Goal: Task Accomplishment & Management: Use online tool/utility

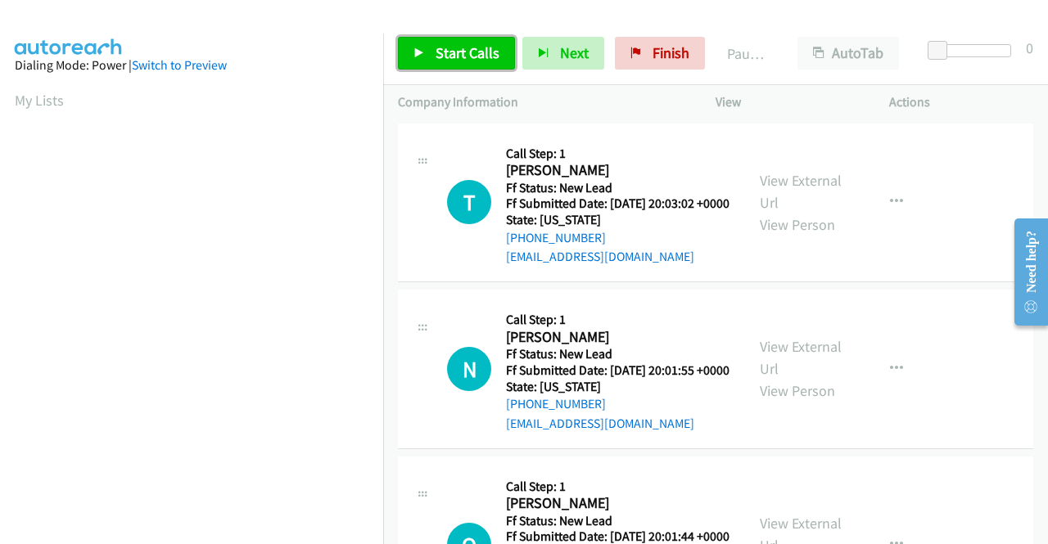
click at [426, 50] on link "Start Calls" at bounding box center [456, 53] width 117 height 33
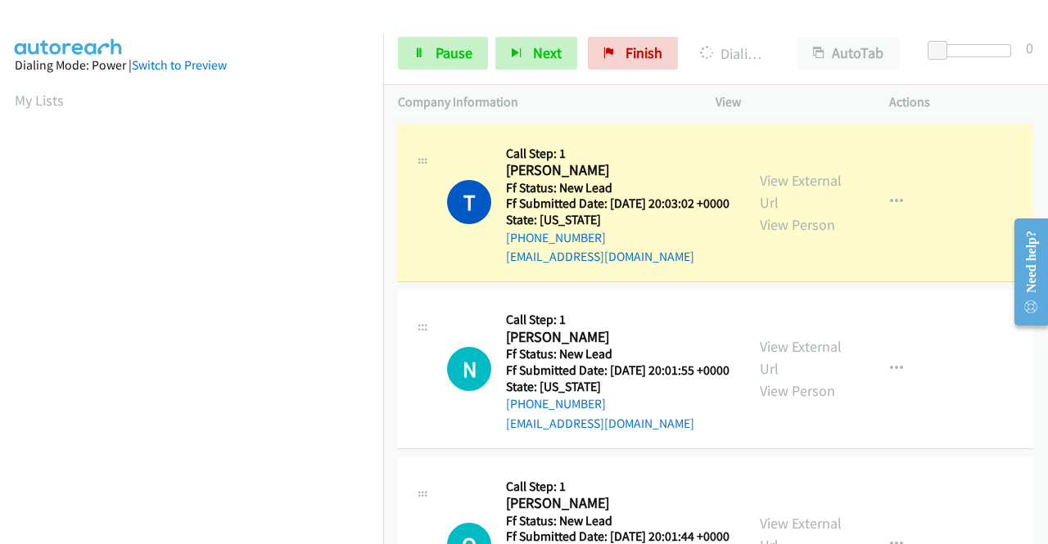
click at [776, 202] on div "View External Url View Person" at bounding box center [802, 202] width 85 height 66
click at [776, 189] on link "View External Url" at bounding box center [801, 191] width 82 height 41
click at [0, 215] on aside "Dialing Mode: Power | Switch to Preview My Lists" at bounding box center [191, 125] width 383 height 906
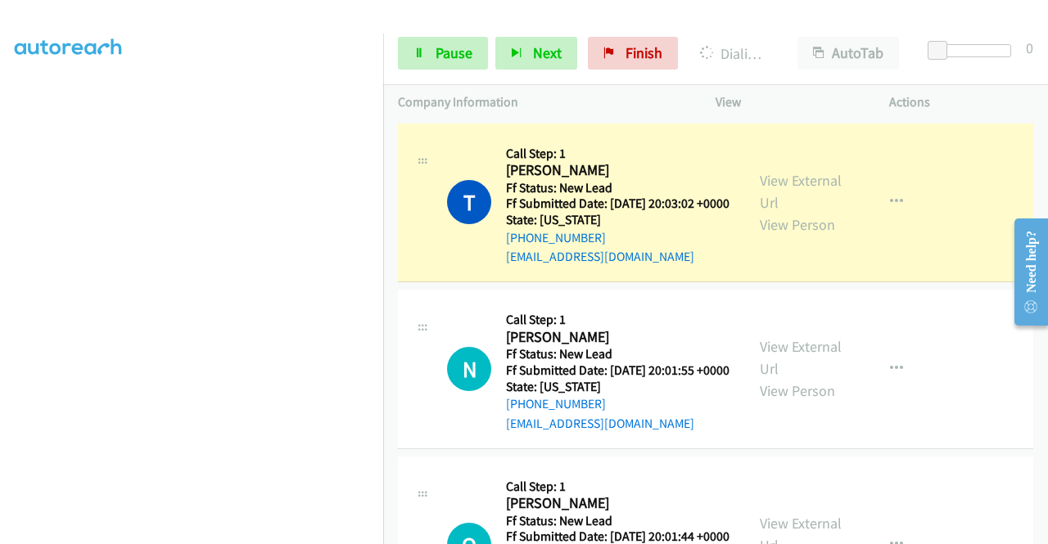
click at [386, 151] on td "T Callback Scheduled Call Step: 1 [PERSON_NAME] America/[GEOGRAPHIC_DATA] Ff St…" at bounding box center [715, 203] width 665 height 167
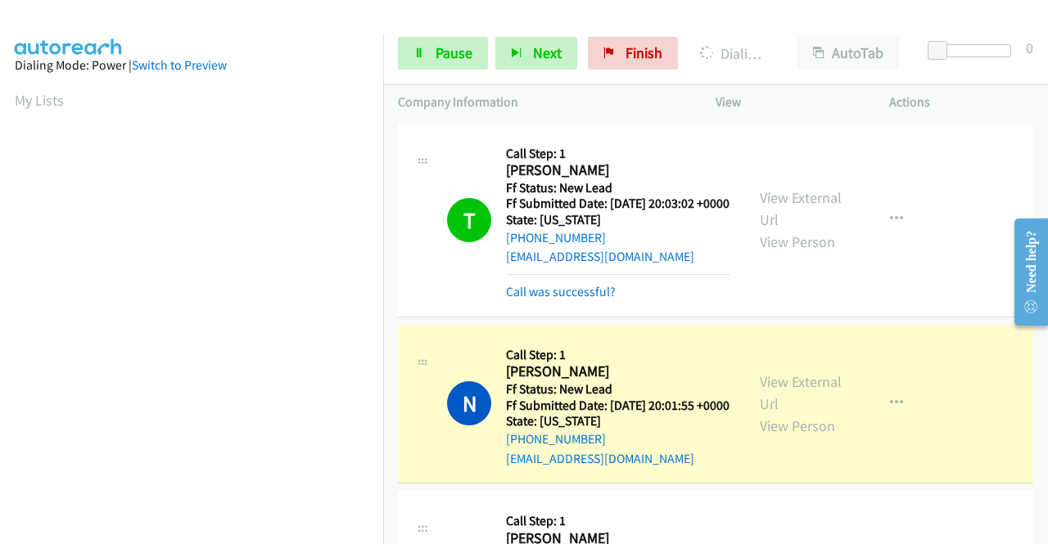
scroll to position [373, 0]
click at [0, 200] on aside "Dialing Mode: Power | Switch to Preview My Lists" at bounding box center [191, 125] width 383 height 906
click at [783, 394] on div "View External Url View Person View External Url Email Schedule/Manage Callback …" at bounding box center [839, 404] width 188 height 129
click at [760, 405] on link "View External Url" at bounding box center [801, 392] width 82 height 41
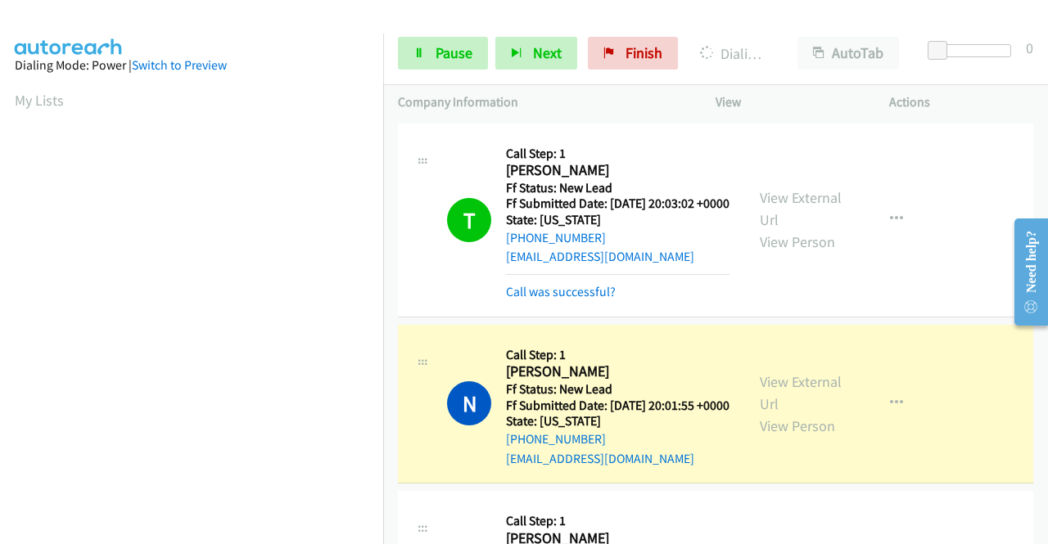
scroll to position [373, 0]
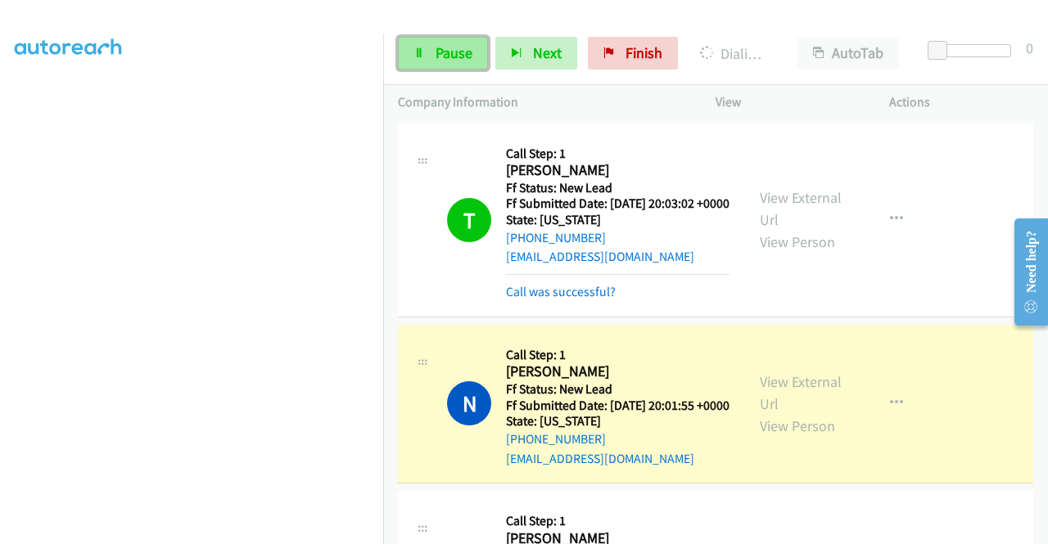
click at [442, 61] on span "Pause" at bounding box center [453, 52] width 37 height 19
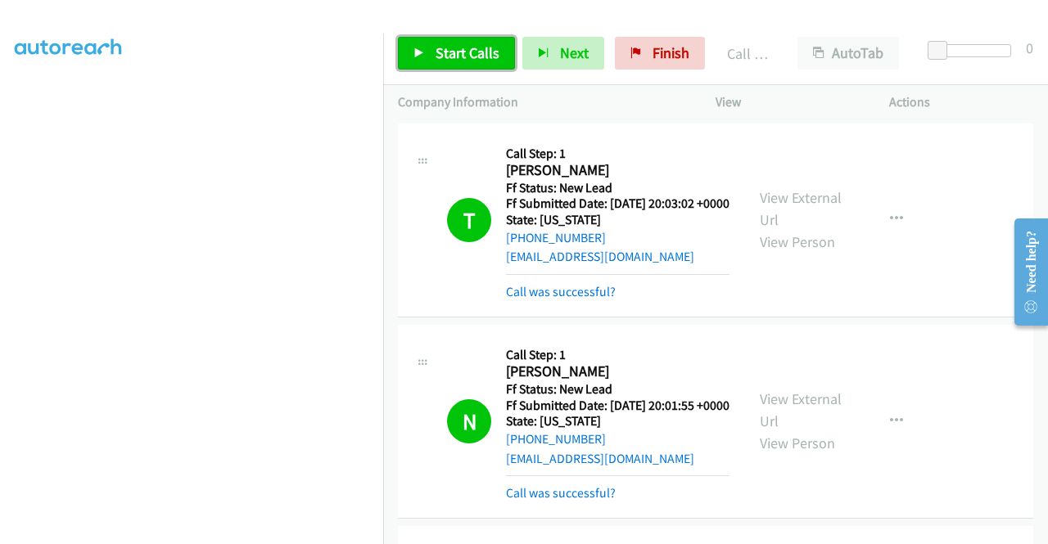
click at [494, 62] on link "Start Calls" at bounding box center [456, 53] width 117 height 33
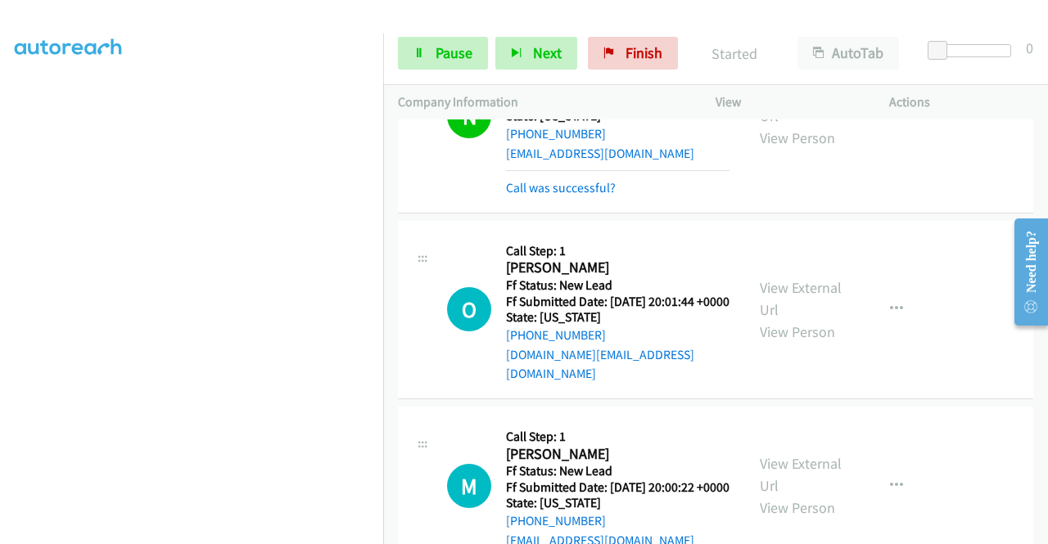
scroll to position [426, 0]
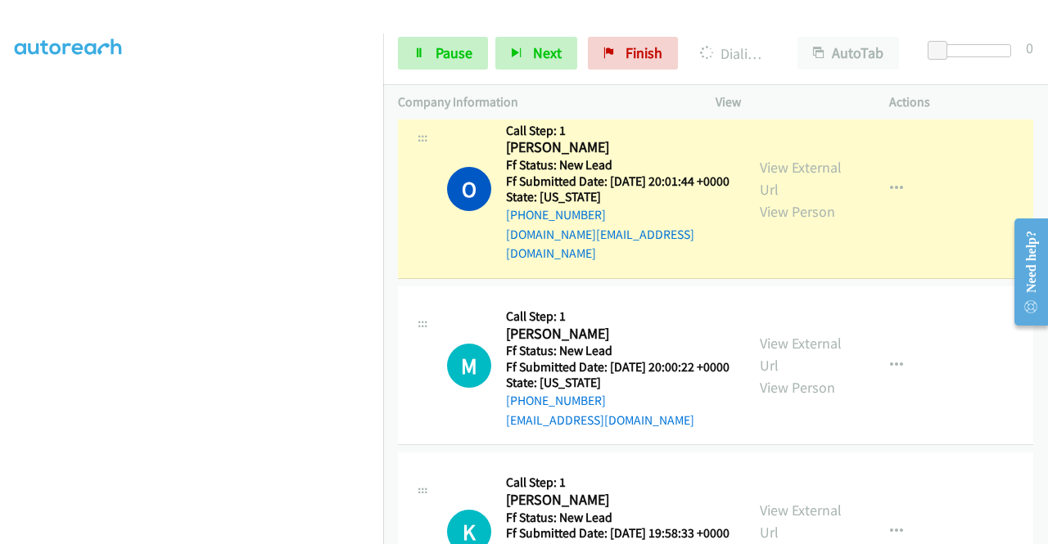
click at [815, 210] on div "View External Url View Person" at bounding box center [802, 189] width 85 height 66
click at [800, 199] on link "View External Url" at bounding box center [801, 178] width 82 height 41
click at [0, 290] on aside "Dialing Mode: Power | Switch to Preview My Lists" at bounding box center [191, 125] width 383 height 906
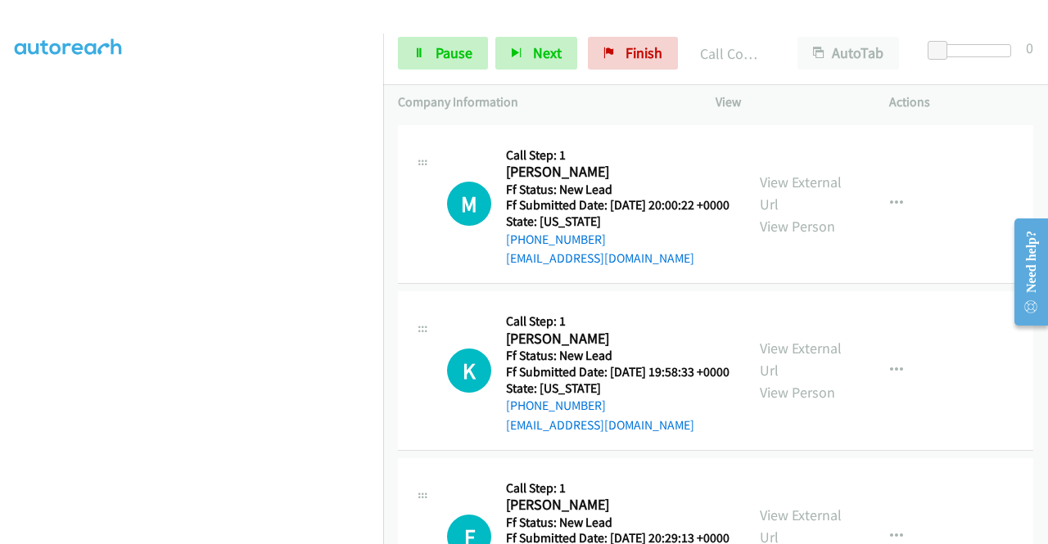
scroll to position [655, 0]
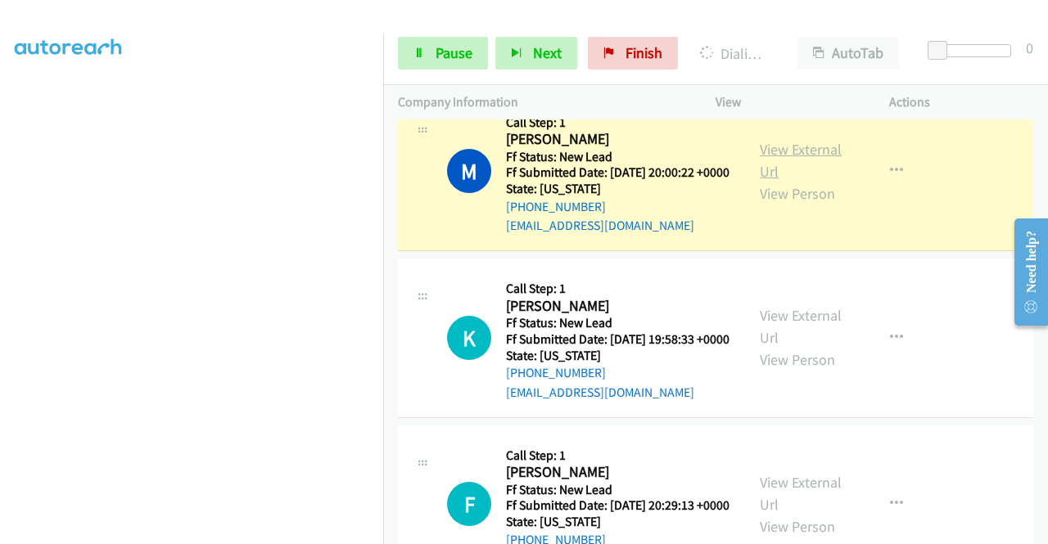
click at [787, 181] on link "View External Url" at bounding box center [801, 160] width 82 height 41
click at [442, 52] on span "Pause" at bounding box center [453, 52] width 37 height 19
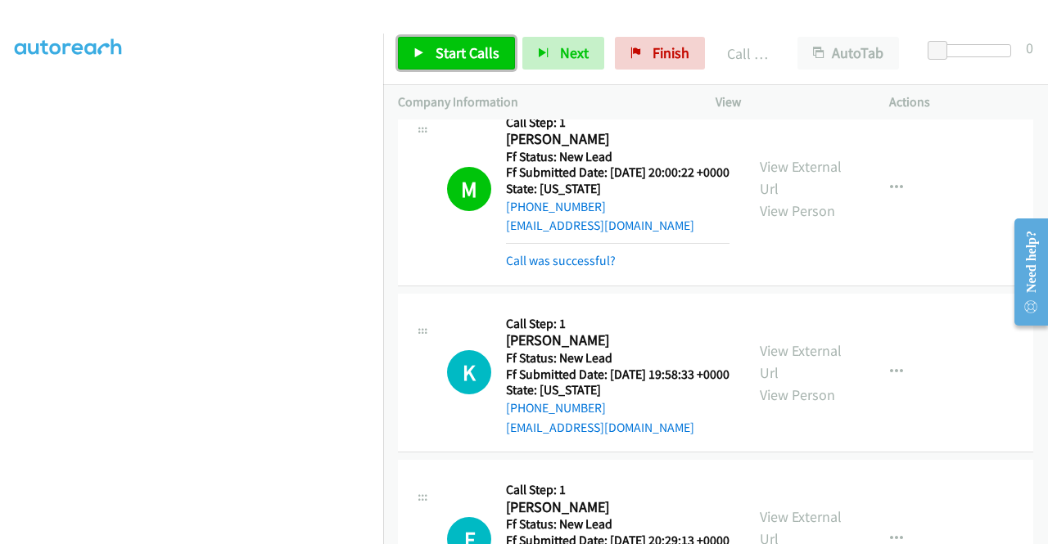
click at [470, 46] on span "Start Calls" at bounding box center [467, 52] width 64 height 19
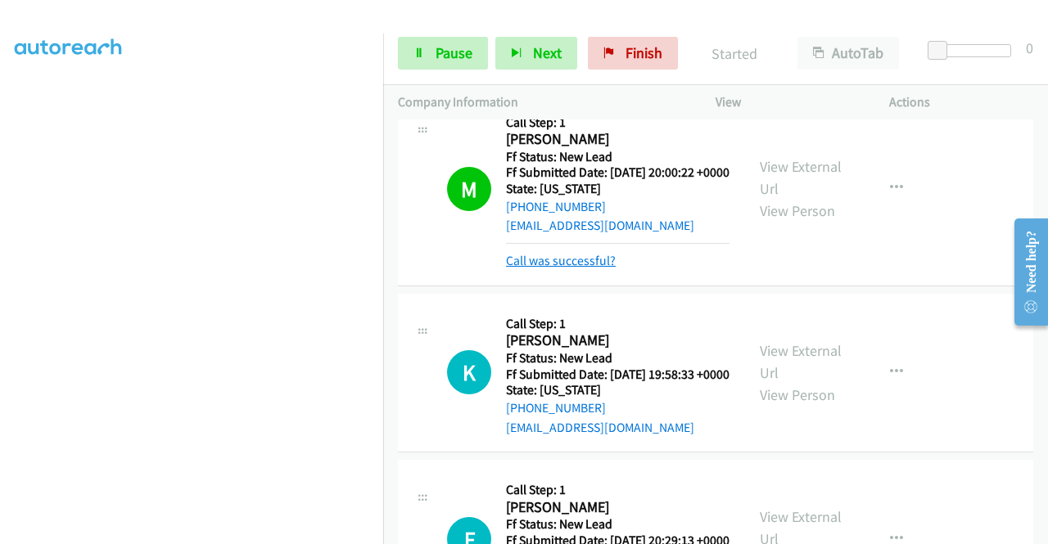
click at [548, 268] on link "Call was successful?" at bounding box center [561, 261] width 110 height 16
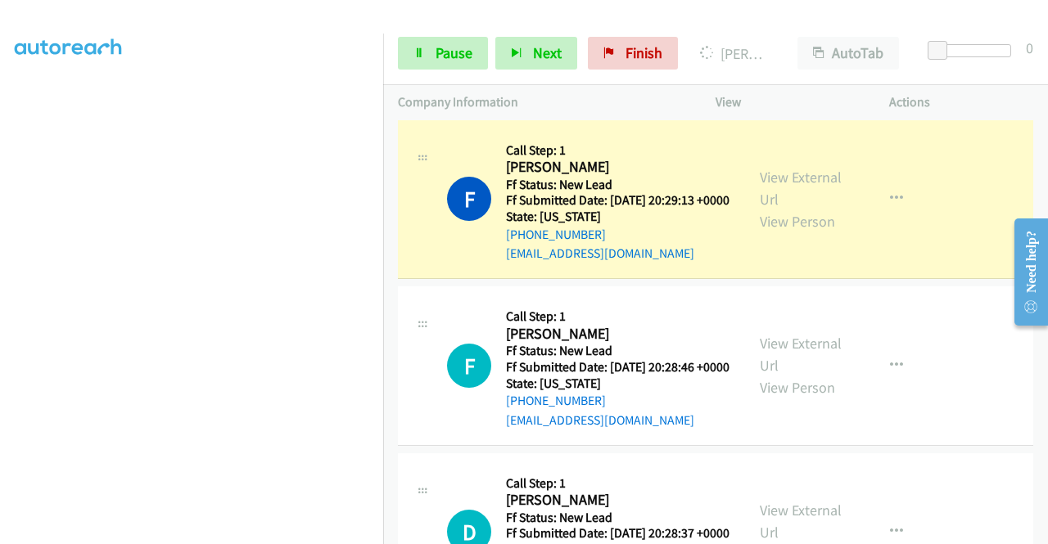
scroll to position [993, 0]
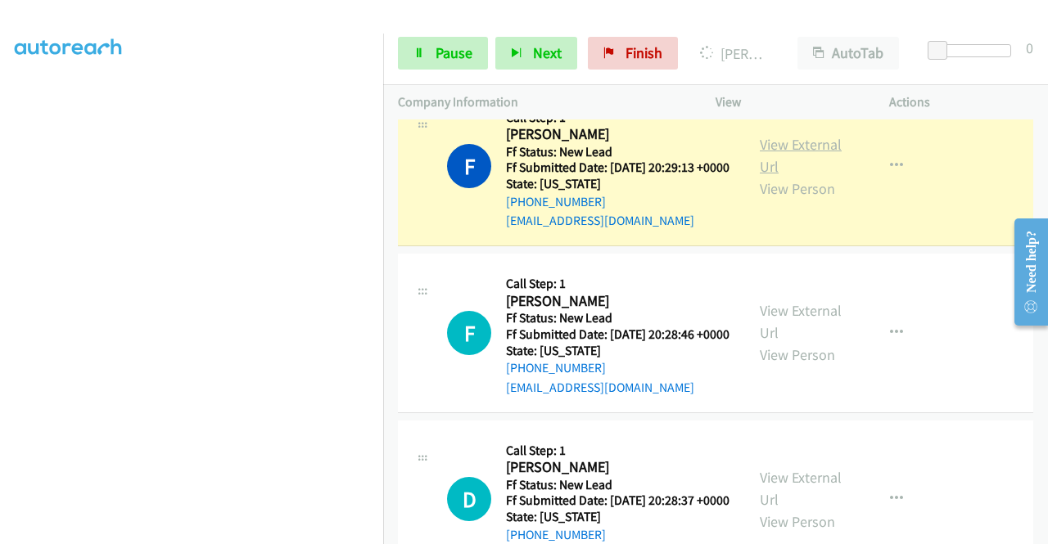
click at [781, 176] on link "View External Url" at bounding box center [801, 155] width 82 height 41
click at [0, 354] on aside "Dialing Mode: Power | Switch to Preview My Lists" at bounding box center [191, 125] width 383 height 906
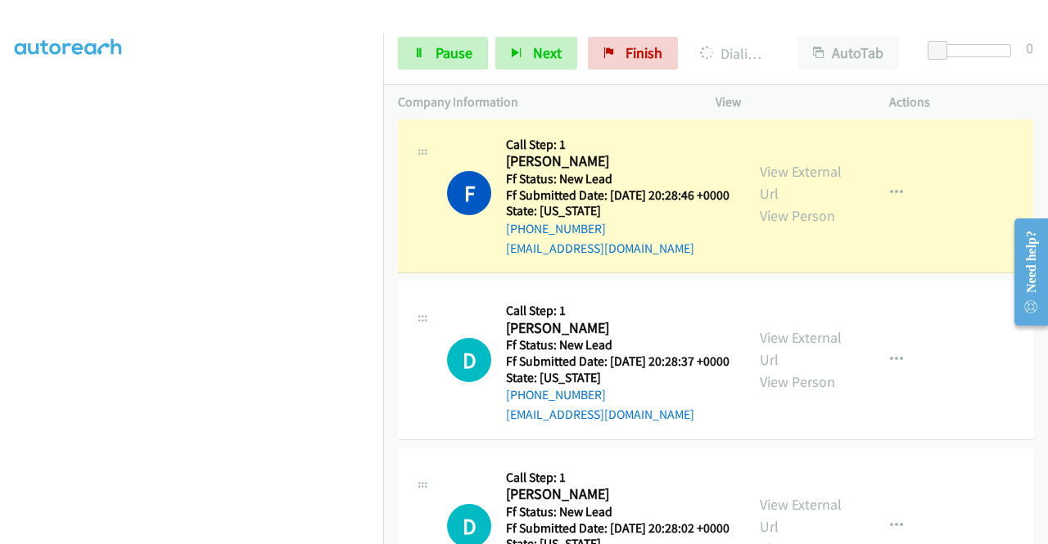
scroll to position [1265, 0]
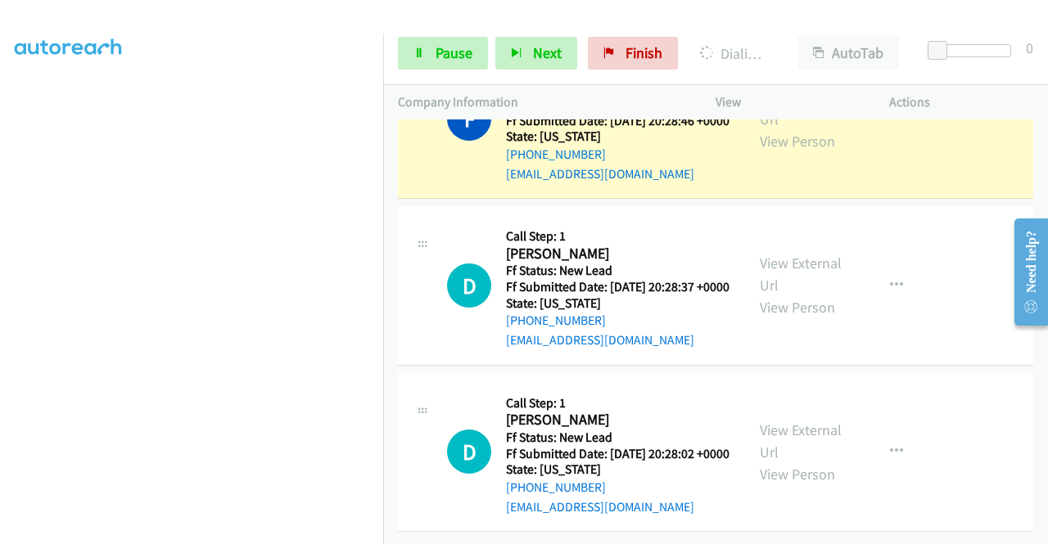
click at [805, 152] on div "View External Url View Person" at bounding box center [802, 119] width 85 height 66
click at [799, 129] on link "View External Url" at bounding box center [801, 108] width 82 height 41
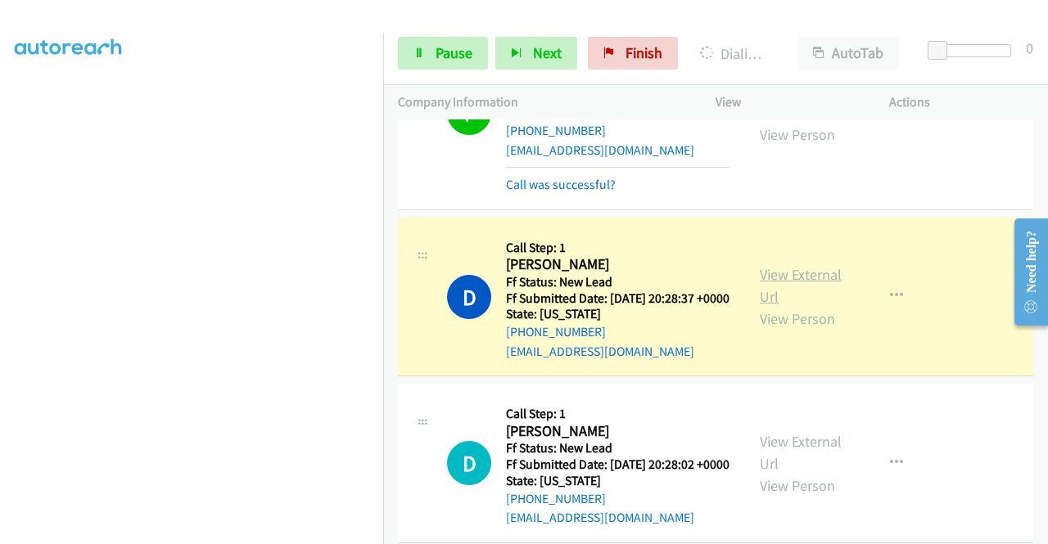
click at [773, 306] on link "View External Url" at bounding box center [801, 285] width 82 height 41
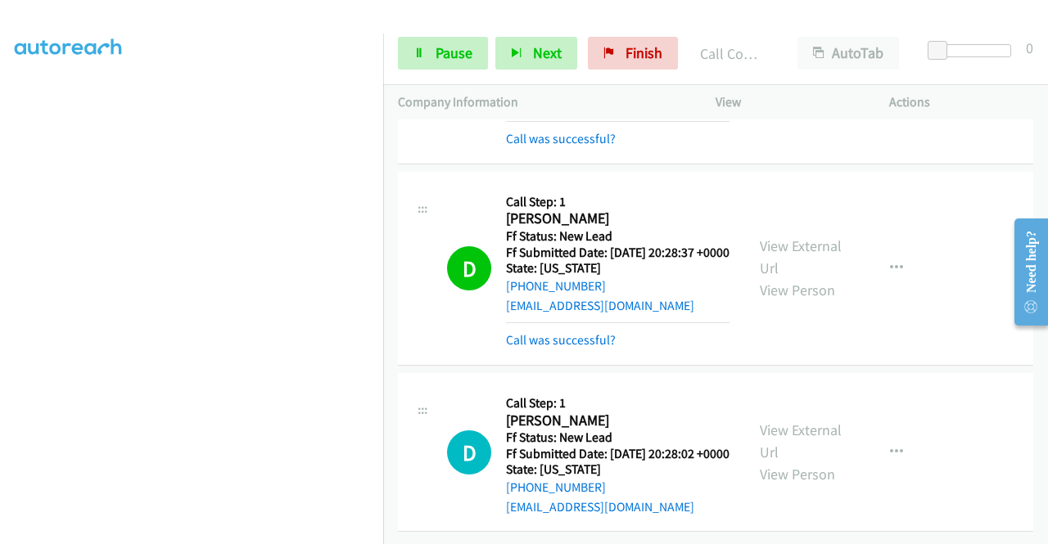
scroll to position [1448, 0]
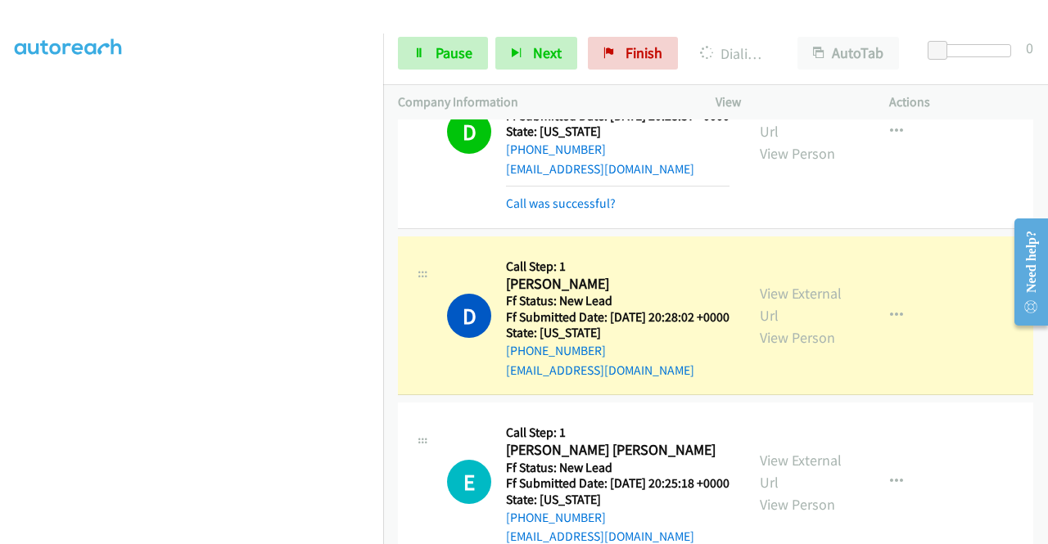
click at [795, 381] on div "View External Url View Person View External Url Email Schedule/Manage Callback …" at bounding box center [839, 315] width 188 height 129
click at [783, 325] on link "View External Url" at bounding box center [801, 304] width 82 height 41
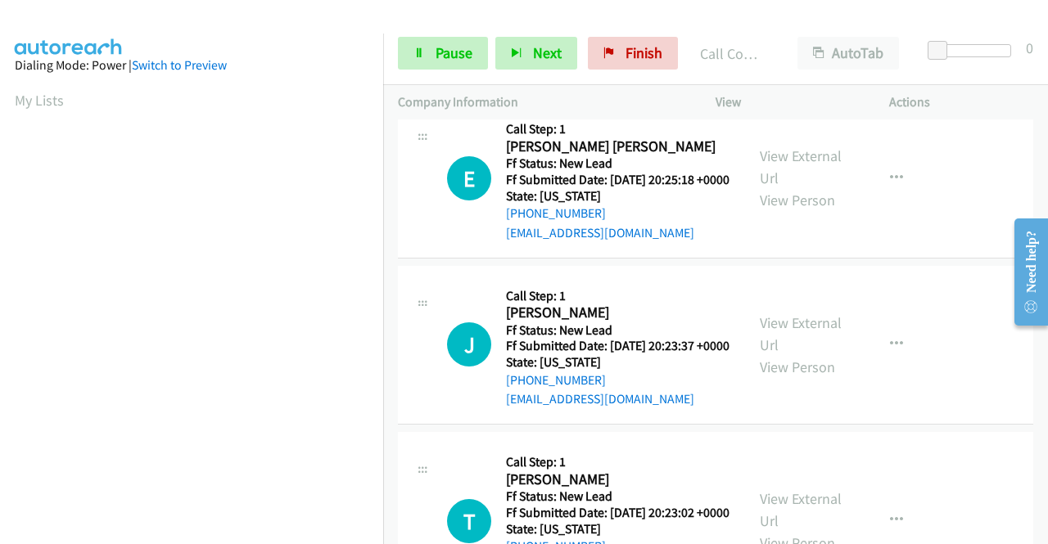
scroll to position [1896, 0]
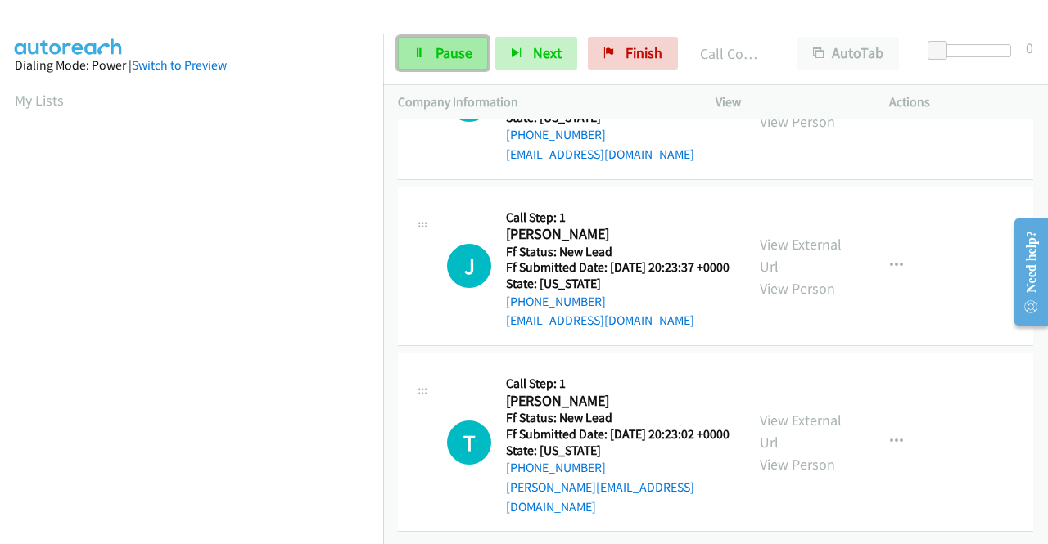
click at [439, 61] on span "Pause" at bounding box center [453, 52] width 37 height 19
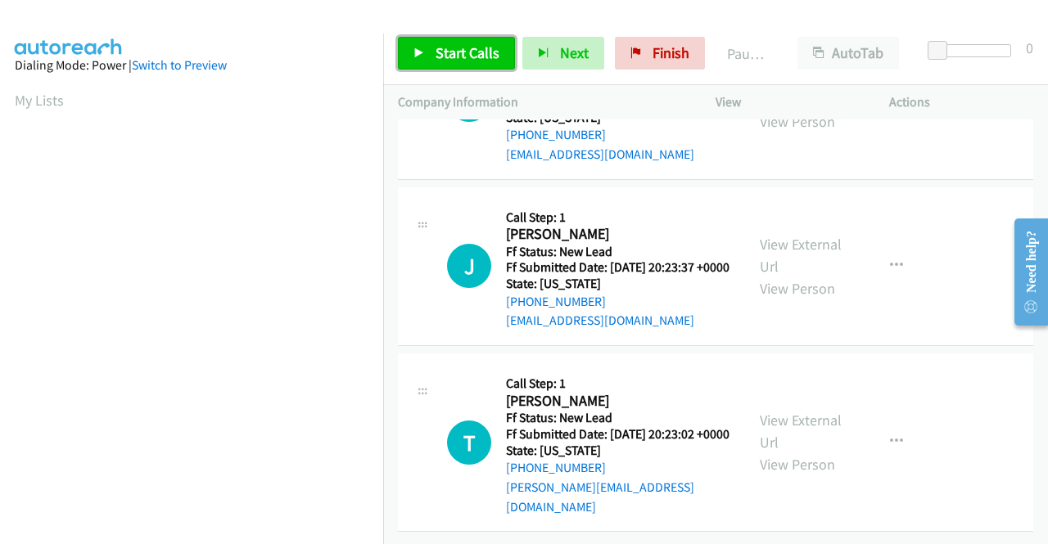
click at [439, 61] on span "Start Calls" at bounding box center [467, 52] width 64 height 19
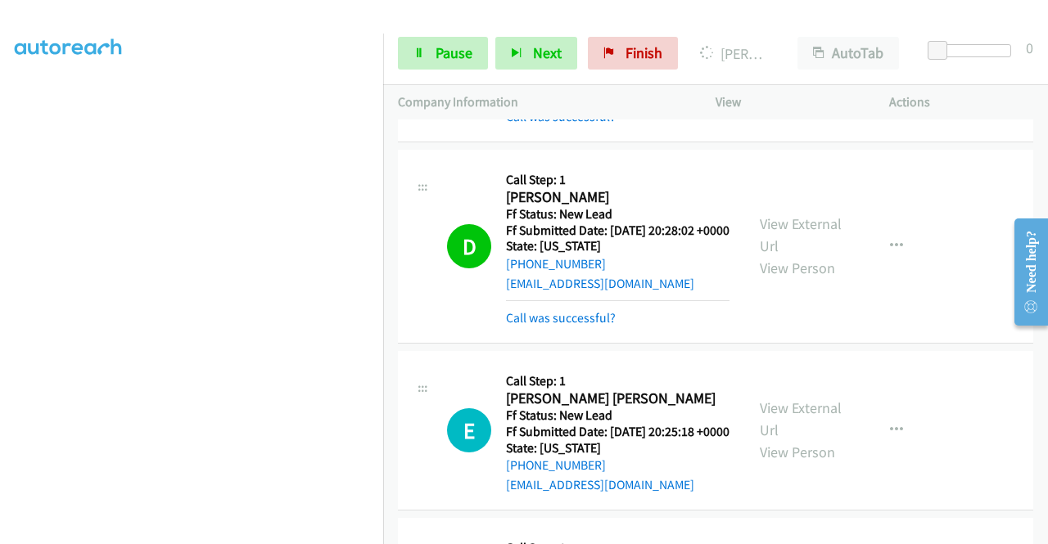
scroll to position [2061, 0]
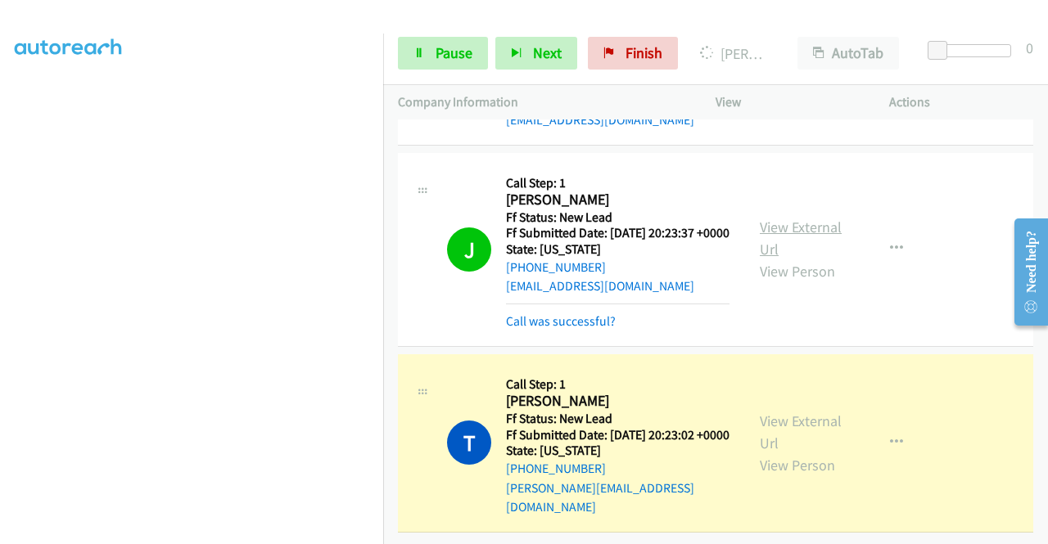
click at [771, 218] on link "View External Url" at bounding box center [801, 238] width 82 height 41
click at [783, 412] on link "View External Url" at bounding box center [801, 432] width 82 height 41
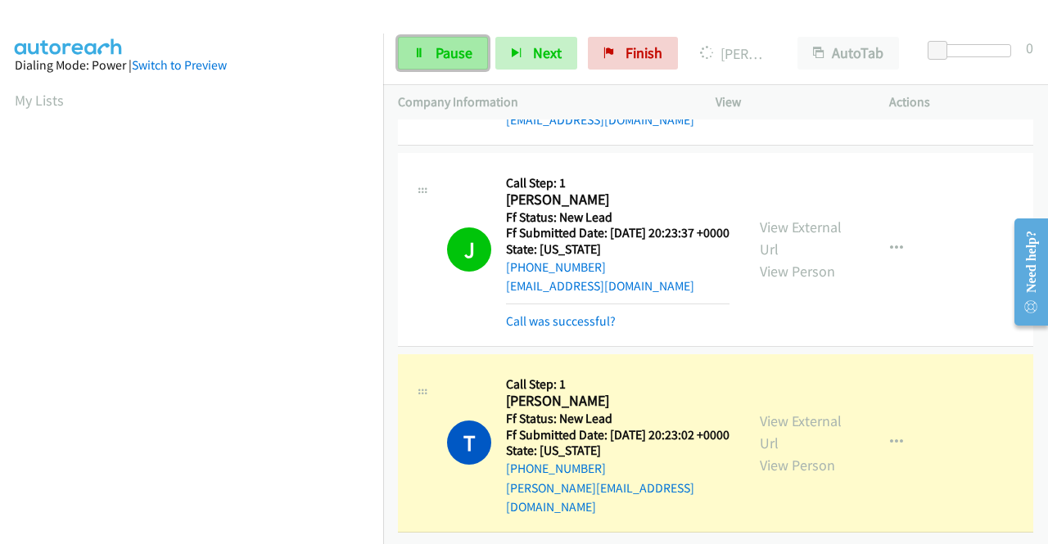
click at [422, 55] on icon at bounding box center [418, 53] width 11 height 11
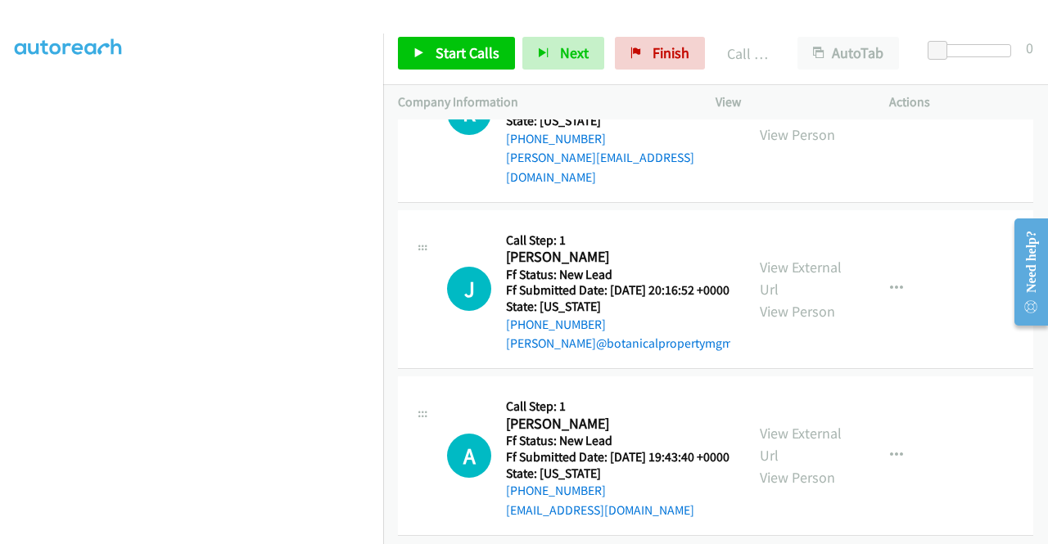
scroll to position [2456, 0]
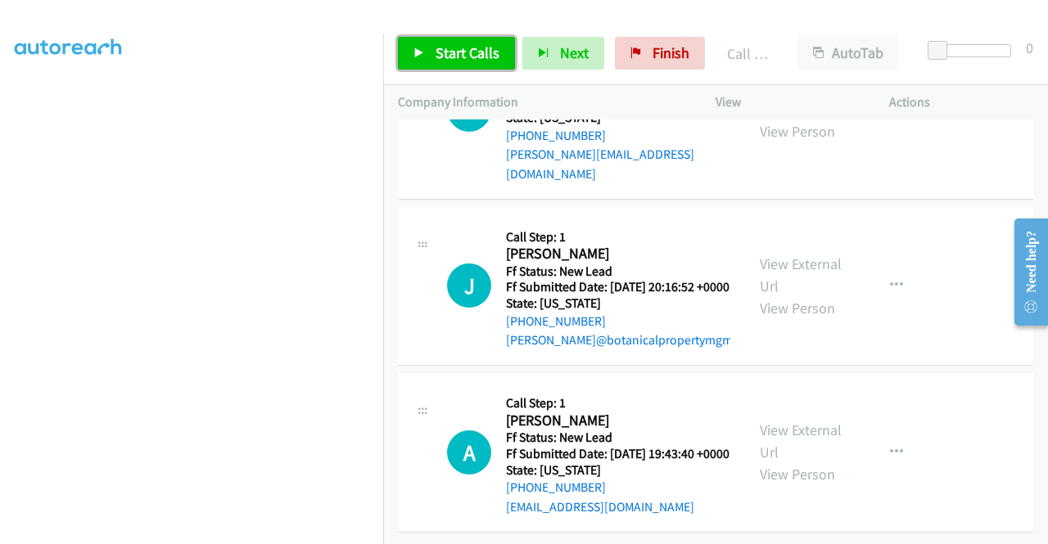
click at [460, 49] on span "Start Calls" at bounding box center [467, 52] width 64 height 19
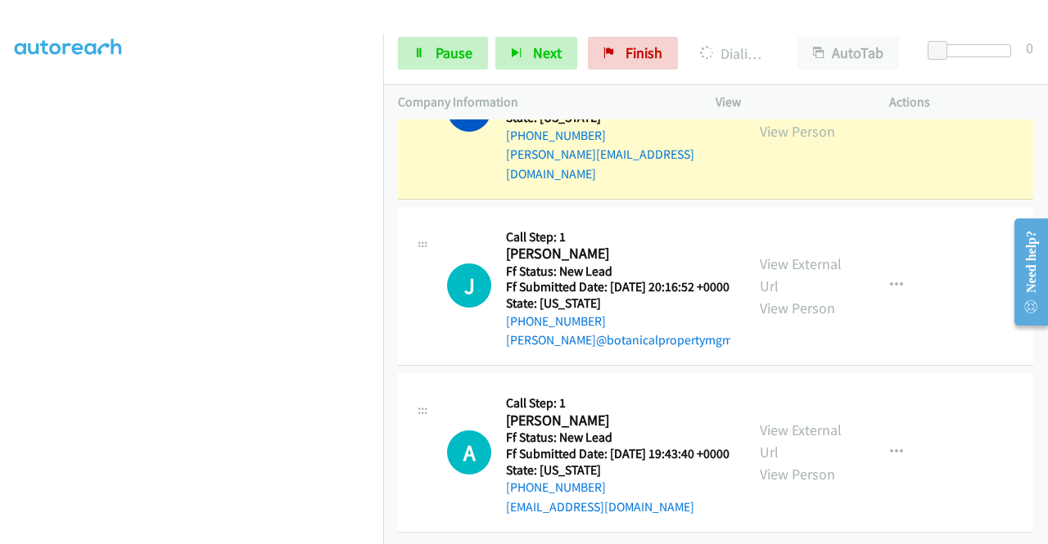
click at [766, 183] on div "View External Url View Person View External Url Email Schedule/Manage Callback …" at bounding box center [839, 109] width 188 height 148
click at [766, 142] on div "View External Url View Person" at bounding box center [802, 109] width 85 height 66
click at [765, 119] on link "View External Url" at bounding box center [801, 98] width 82 height 41
click at [0, 279] on aside "Dialing Mode: Power | Switch to Preview My Lists" at bounding box center [191, 125] width 383 height 906
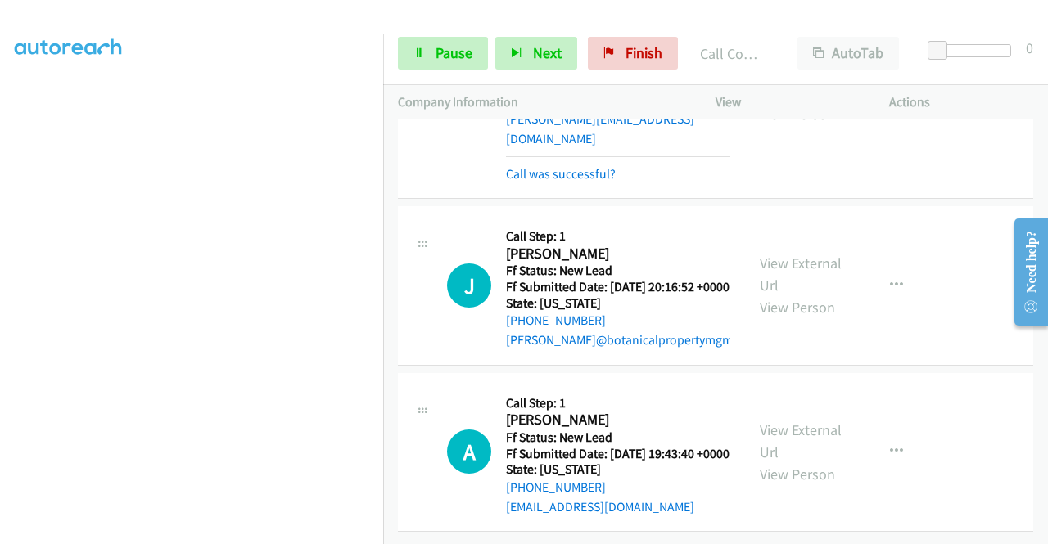
scroll to position [2678, 0]
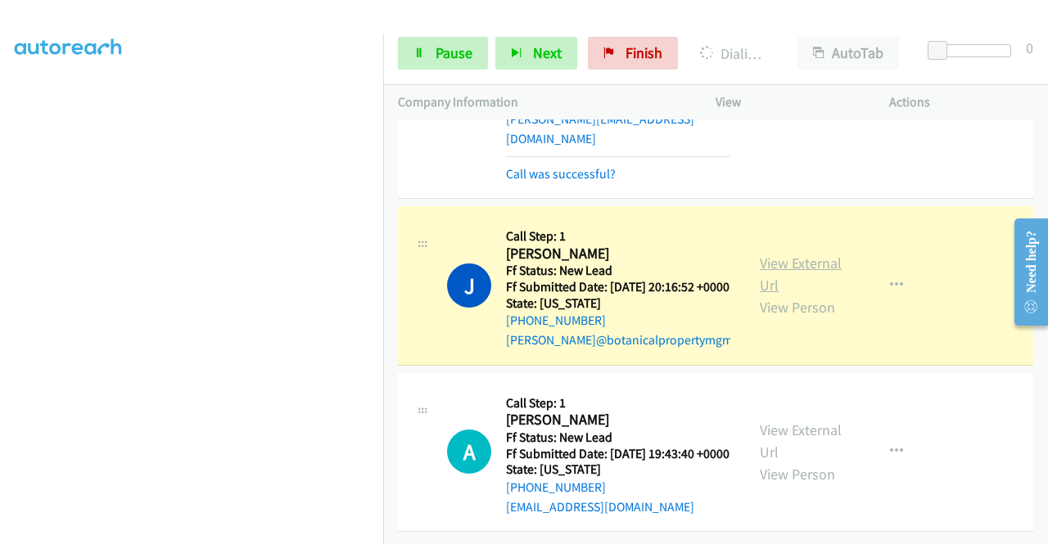
click at [810, 254] on link "View External Url" at bounding box center [801, 274] width 82 height 41
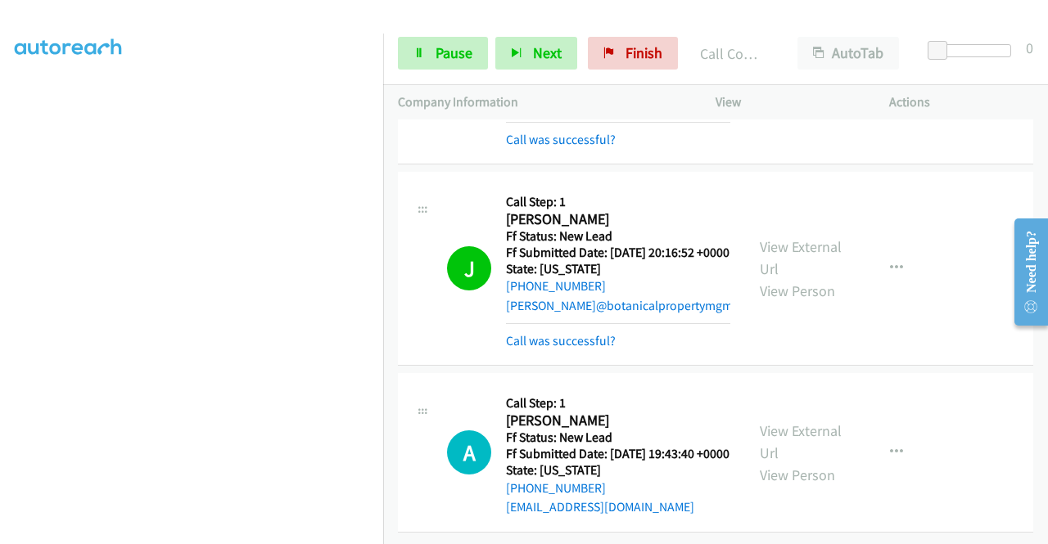
scroll to position [2713, 0]
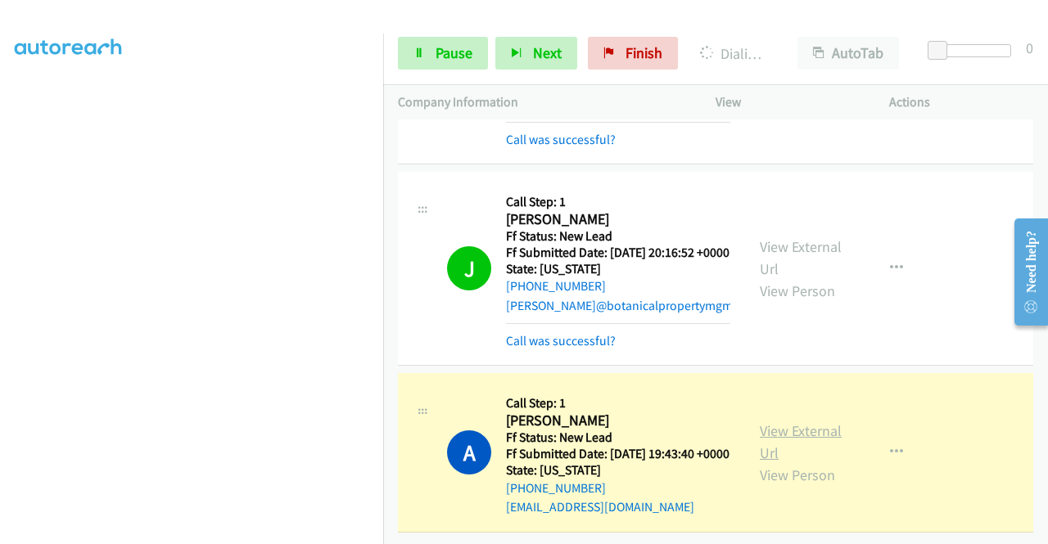
click at [768, 422] on link "View External Url" at bounding box center [801, 442] width 82 height 41
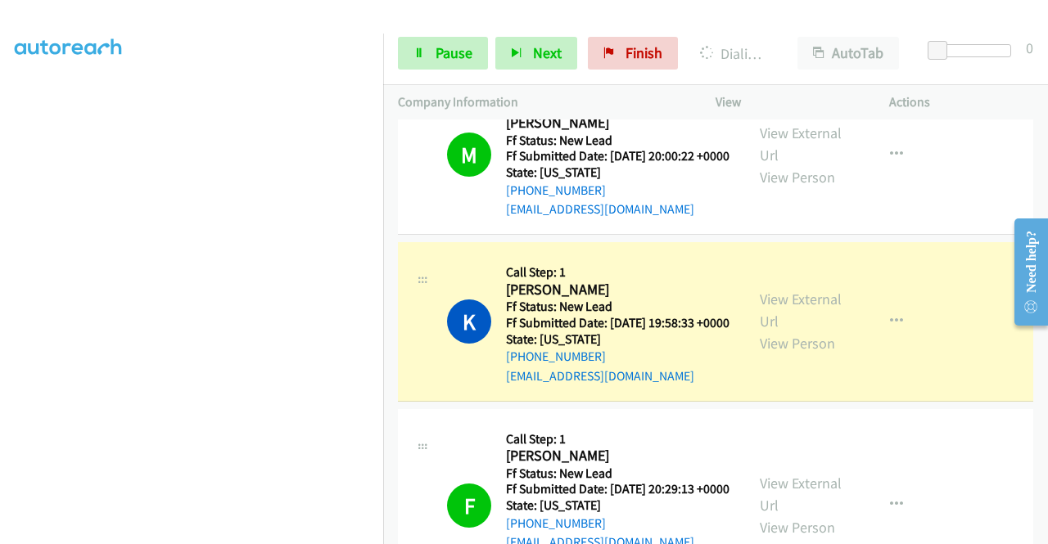
scroll to position [692, 0]
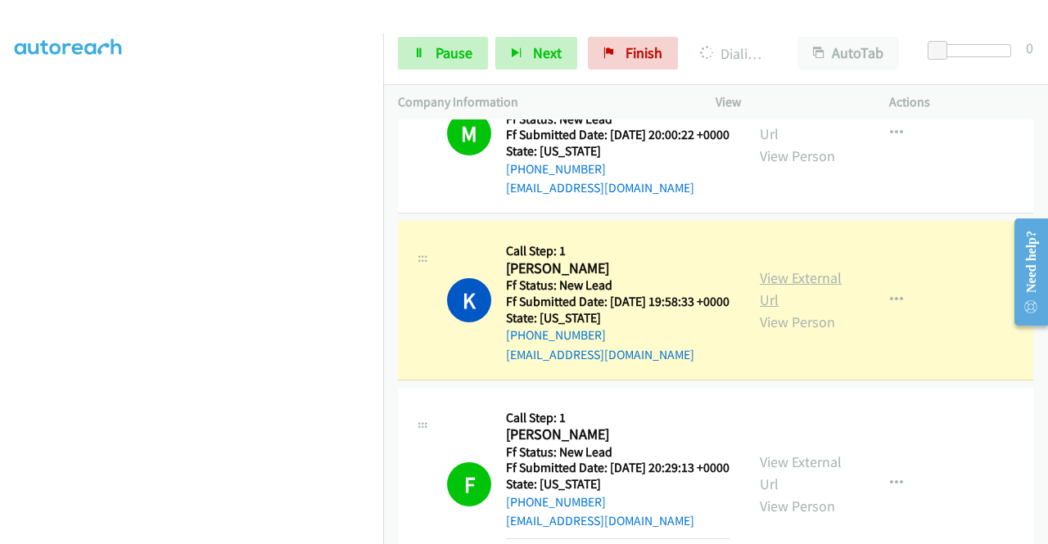
click at [773, 309] on link "View External Url" at bounding box center [801, 288] width 82 height 41
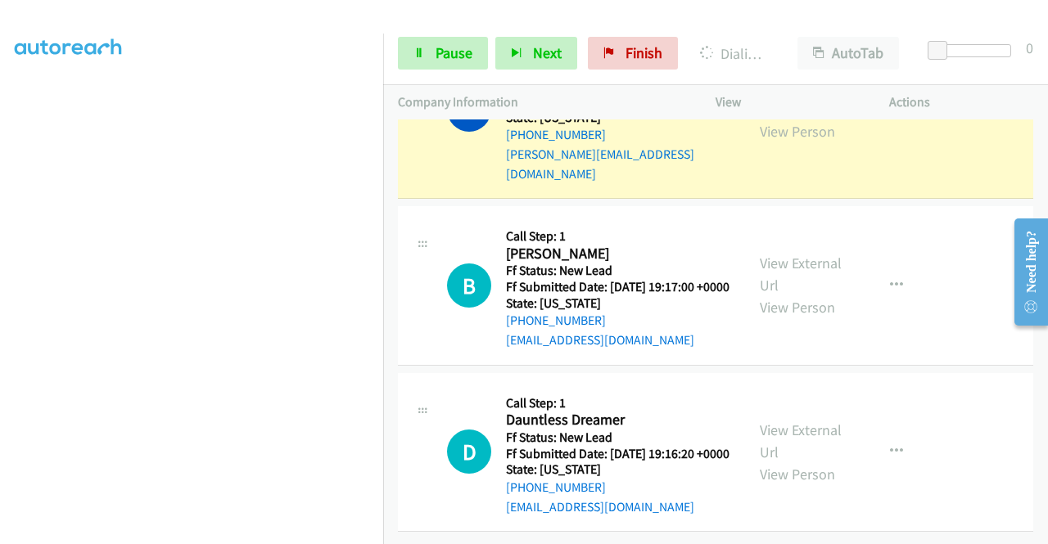
scroll to position [3152, 0]
click at [812, 119] on link "View External Url" at bounding box center [801, 98] width 82 height 41
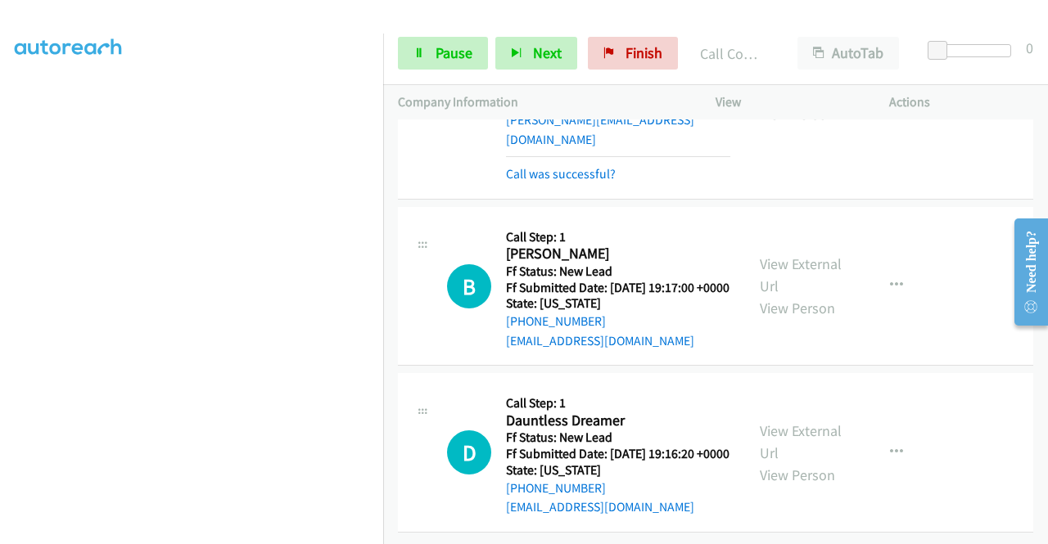
scroll to position [3363, 0]
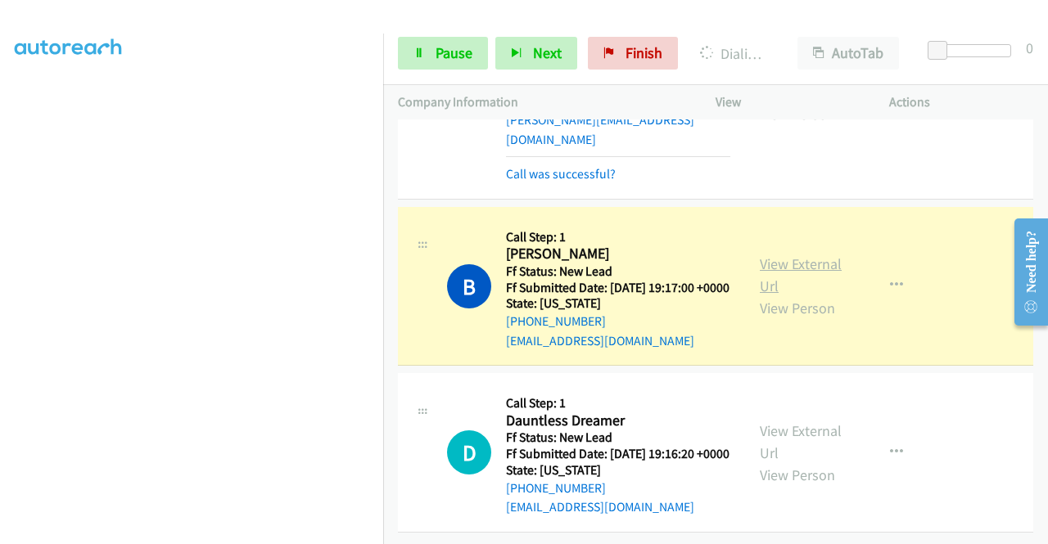
click at [817, 255] on link "View External Url" at bounding box center [801, 275] width 82 height 41
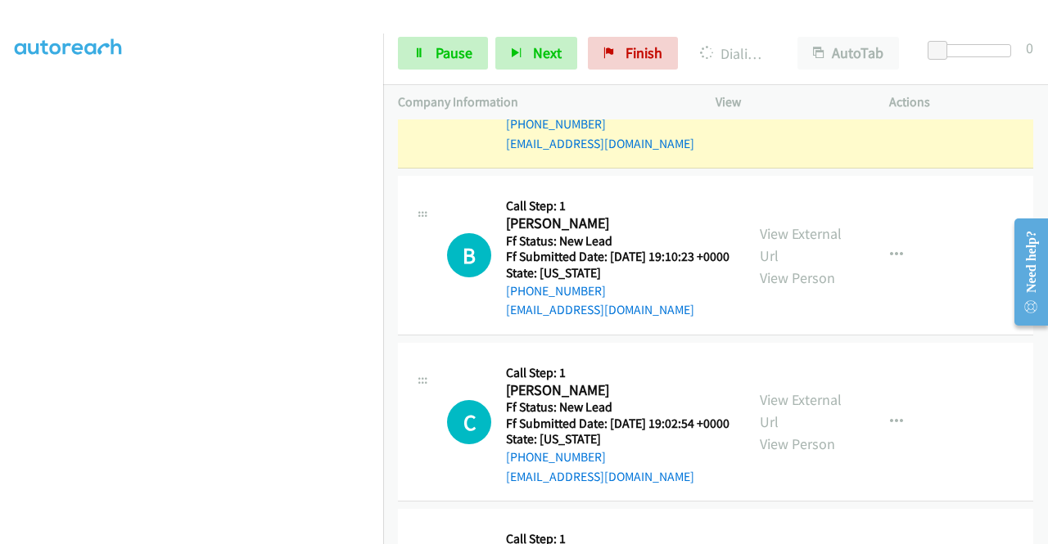
scroll to position [3590, 0]
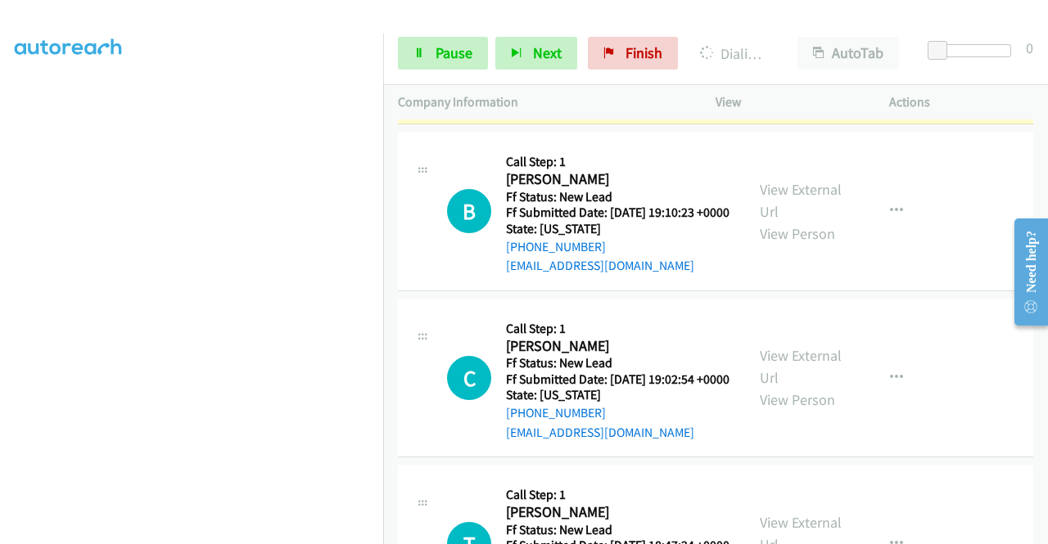
click at [760, 54] on link "View External Url" at bounding box center [801, 33] width 82 height 41
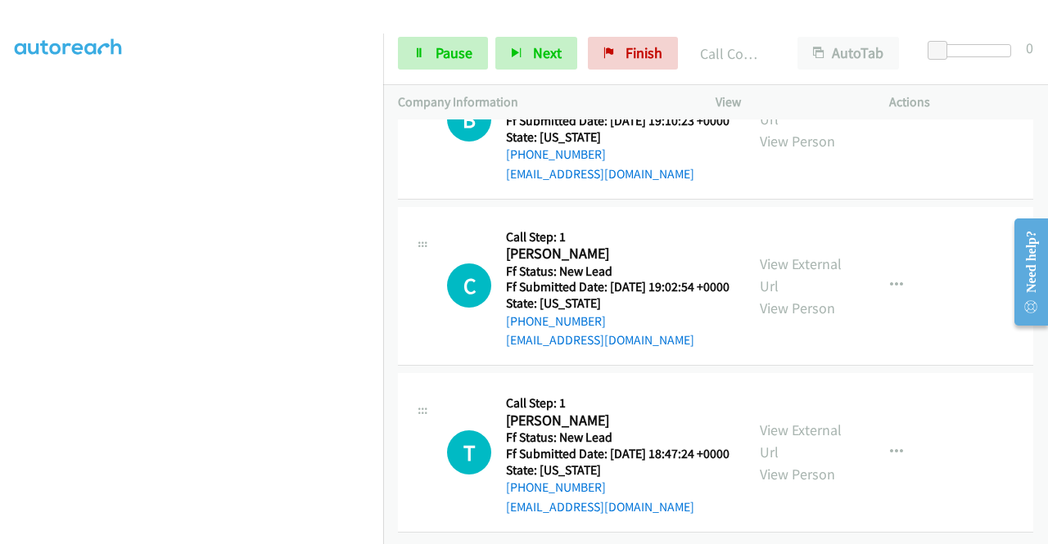
scroll to position [3830, 0]
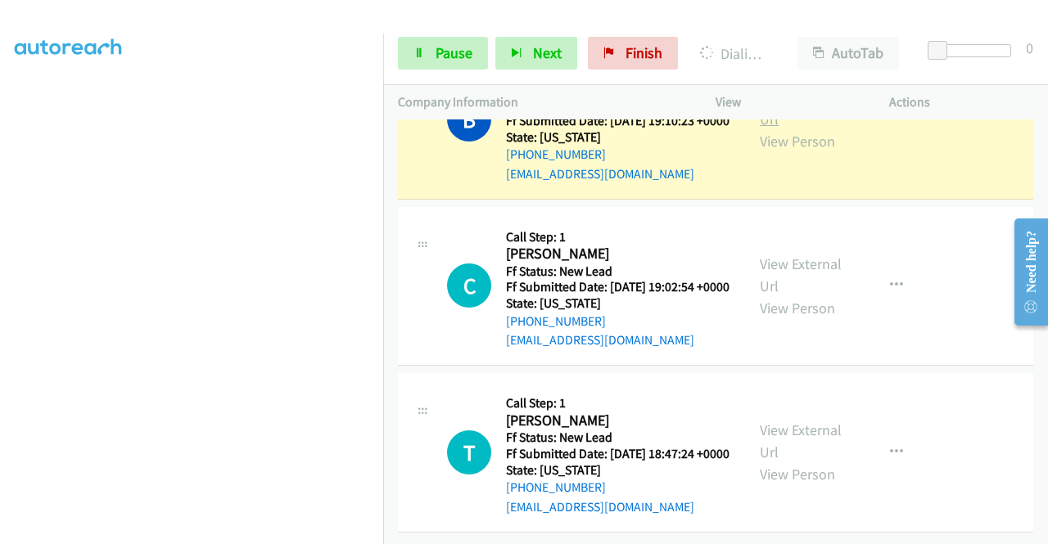
click at [774, 129] on link "View External Url" at bounding box center [801, 108] width 82 height 41
click at [424, 70] on div "Start Calls Pause Next Finish Dialing [PERSON_NAME] AutoTab AutoTab 0" at bounding box center [715, 53] width 665 height 63
click at [431, 56] on link "Pause" at bounding box center [443, 53] width 90 height 33
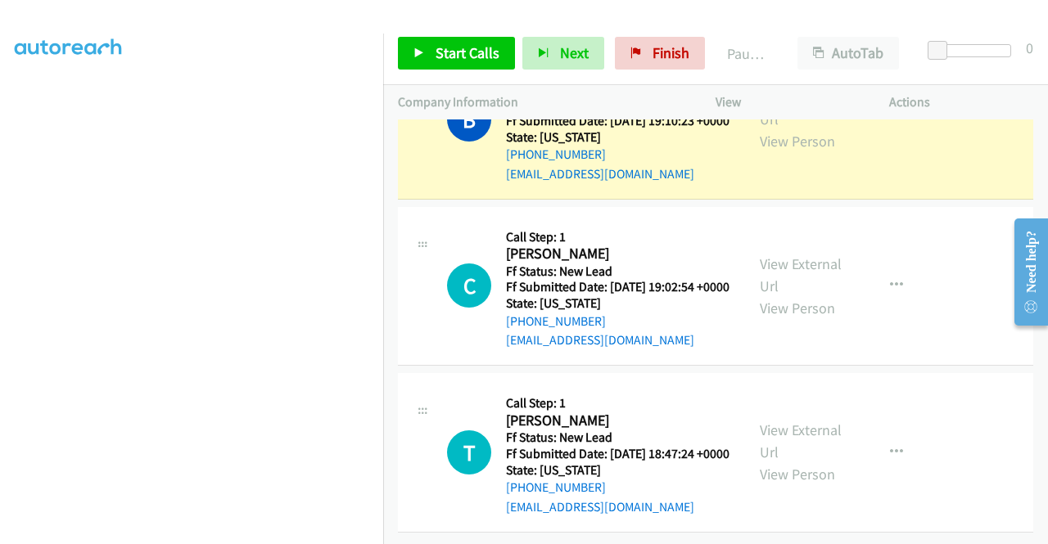
scroll to position [0, 0]
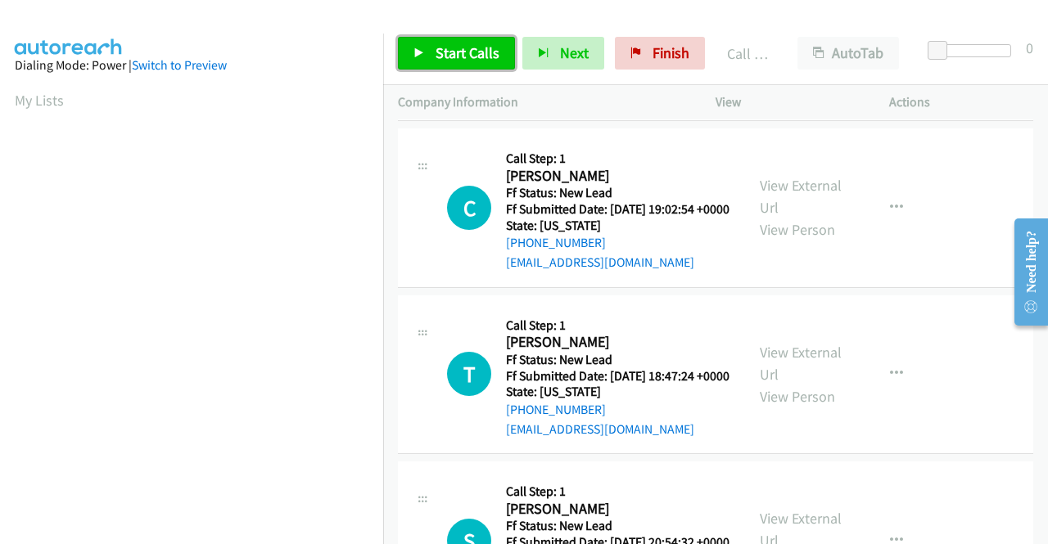
click at [466, 57] on span "Start Calls" at bounding box center [467, 52] width 64 height 19
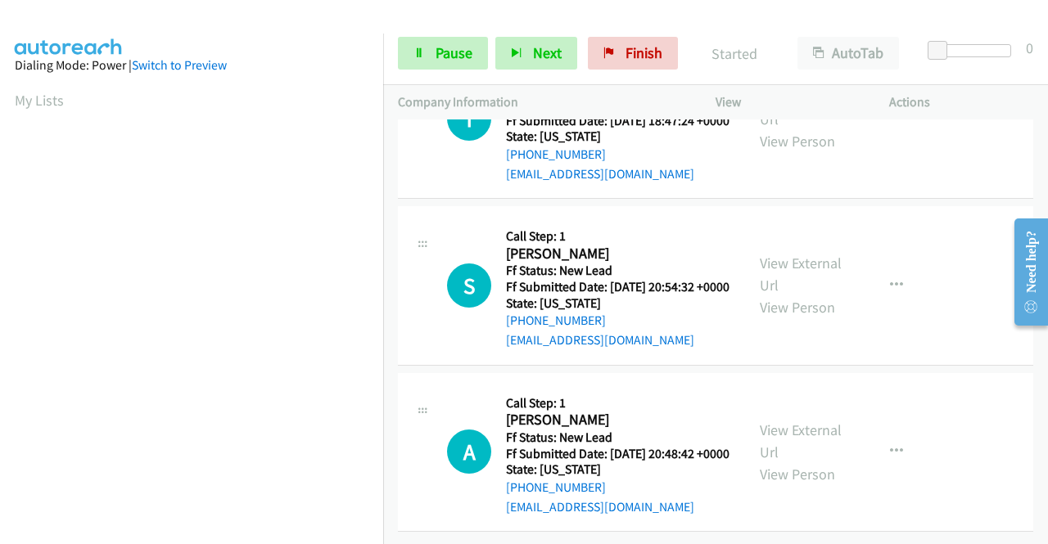
scroll to position [4058, 0]
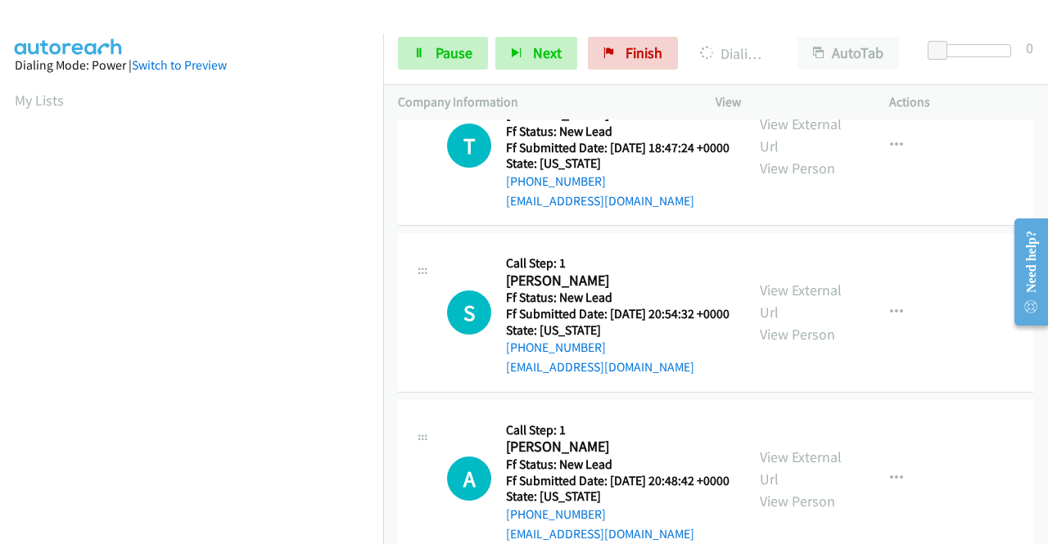
click at [0, 327] on aside "Dialing Mode: Power | Switch to Preview My Lists" at bounding box center [191, 125] width 383 height 906
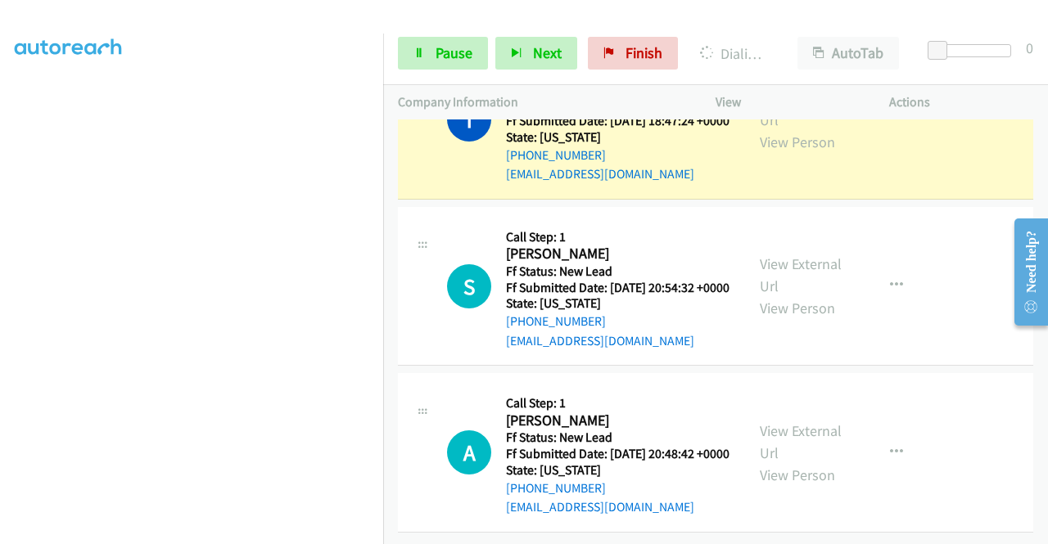
scroll to position [4234, 0]
click at [796, 129] on link "View External Url" at bounding box center [801, 108] width 82 height 41
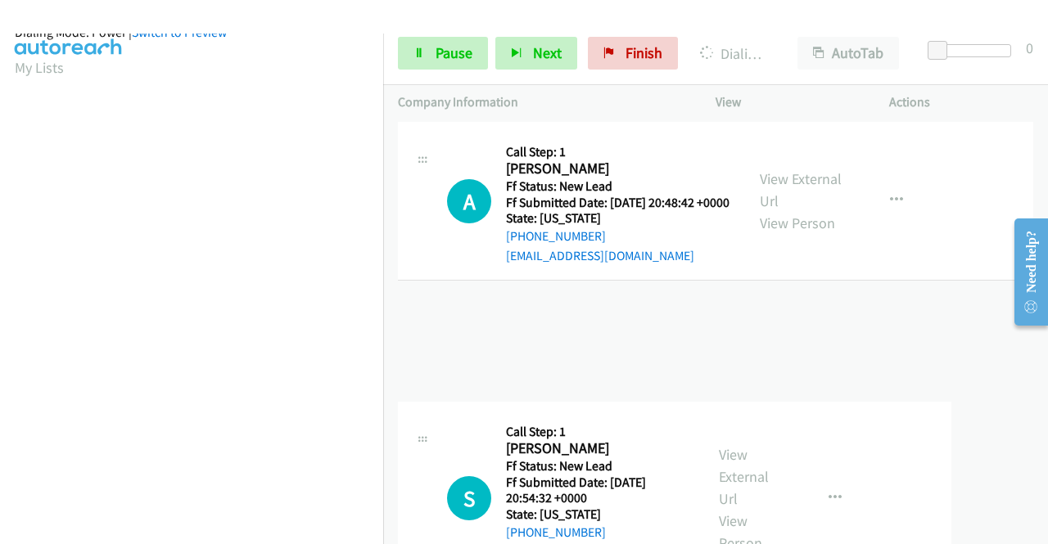
drag, startPoint x: 383, startPoint y: 341, endPoint x: 378, endPoint y: 444, distance: 102.4
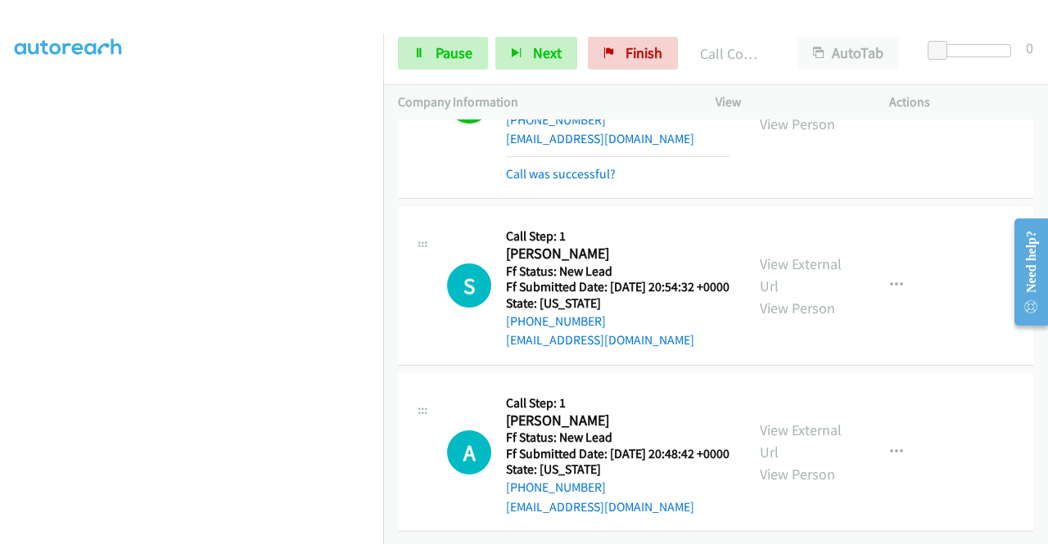
scroll to position [4449, 0]
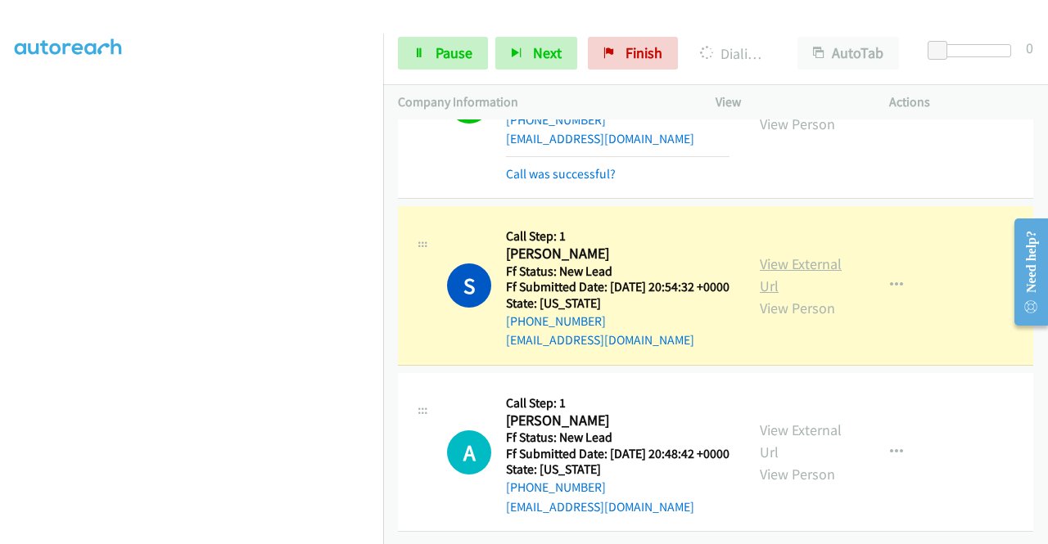
click at [774, 255] on link "View External Url" at bounding box center [801, 275] width 82 height 41
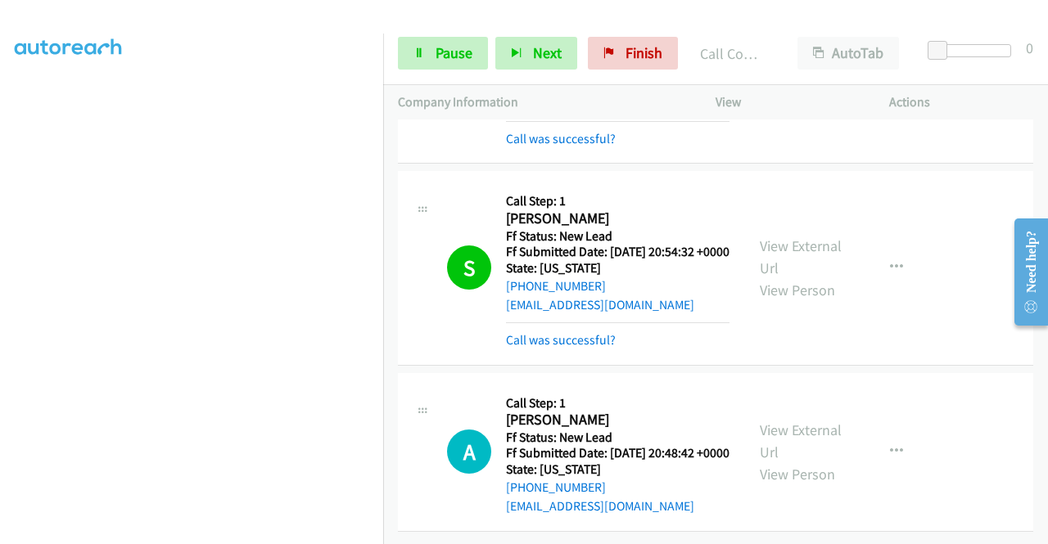
scroll to position [4483, 0]
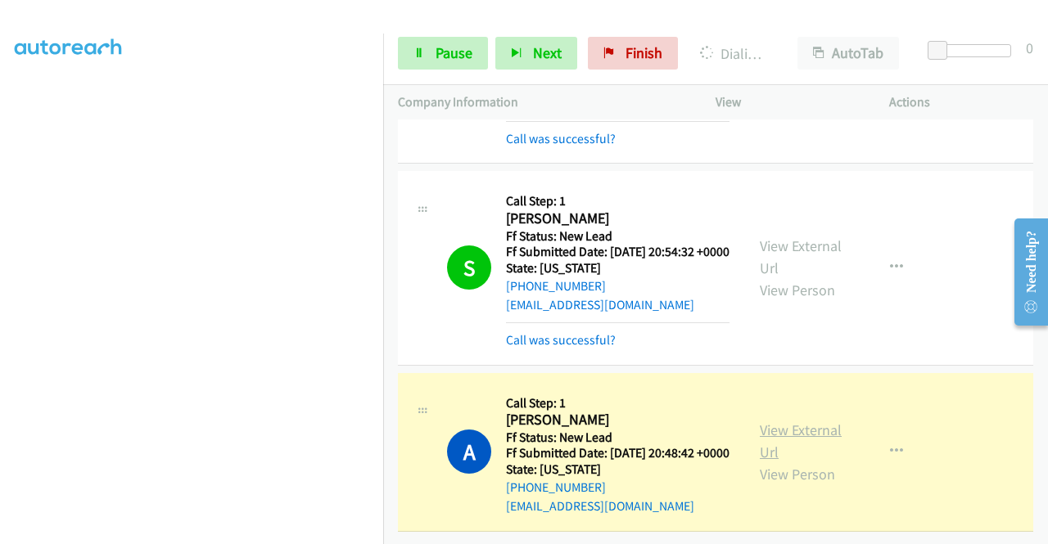
click at [789, 421] on link "View External Url" at bounding box center [801, 441] width 82 height 41
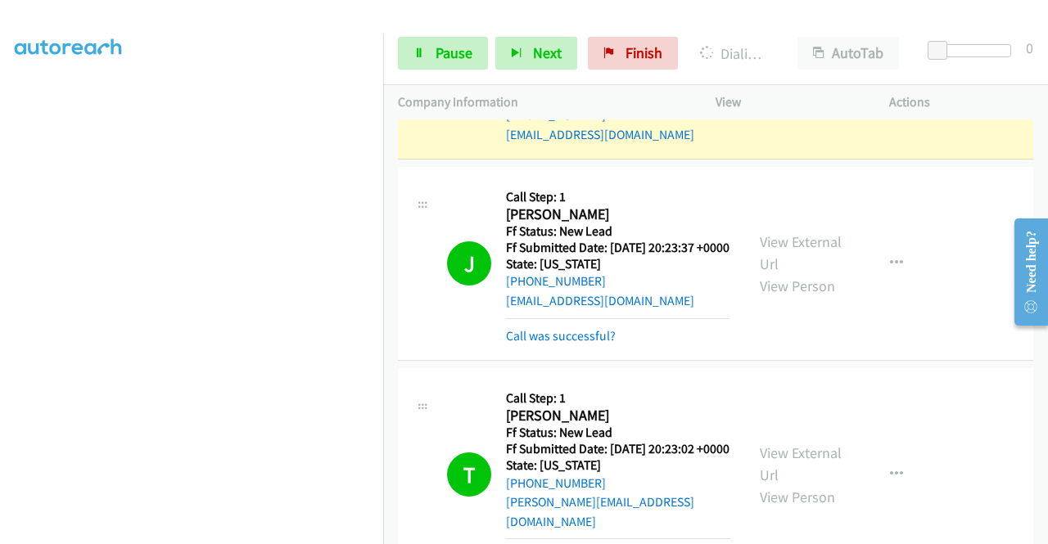
scroll to position [1870, 0]
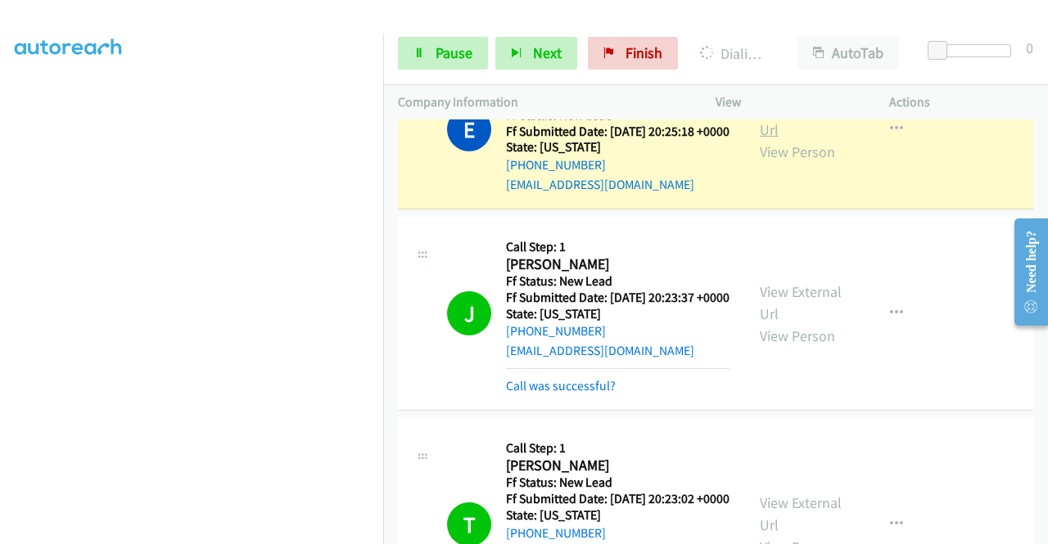
click at [772, 139] on link "View External Url" at bounding box center [801, 118] width 82 height 41
click at [396, 54] on div "Start Calls Pause Next Finish Dialing [PERSON_NAME] [PERSON_NAME] AutoTab AutoT…" at bounding box center [715, 53] width 665 height 63
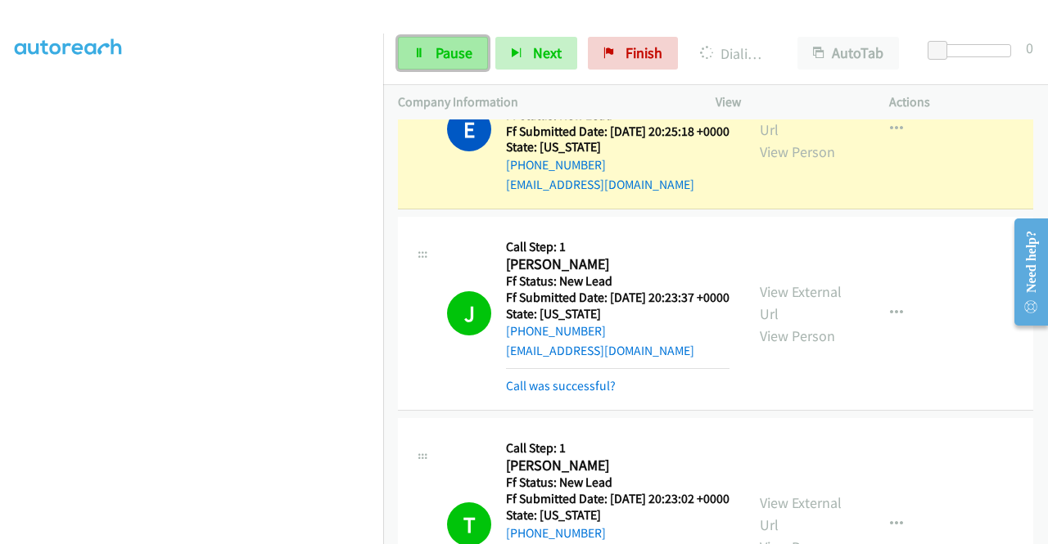
click at [421, 50] on icon at bounding box center [418, 53] width 11 height 11
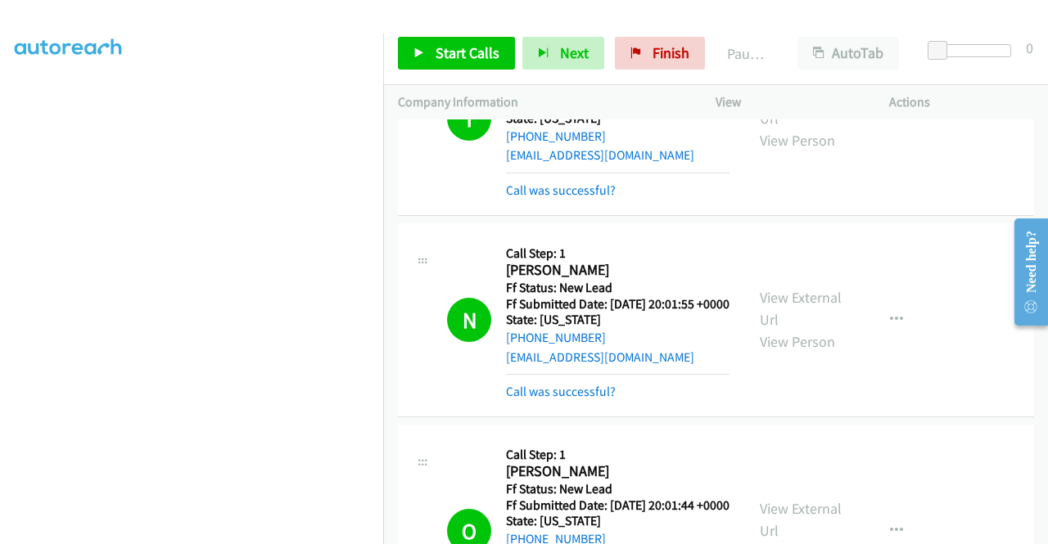
scroll to position [0, 0]
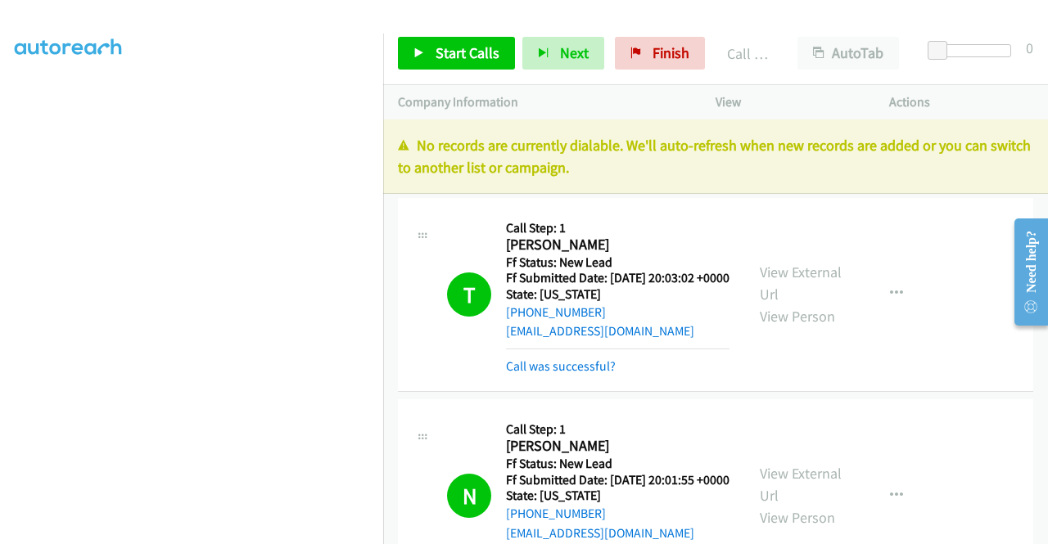
click at [897, 201] on div "T Callback Scheduled Call Step: 1 [PERSON_NAME] America/[GEOGRAPHIC_DATA] Ff St…" at bounding box center [715, 295] width 635 height 194
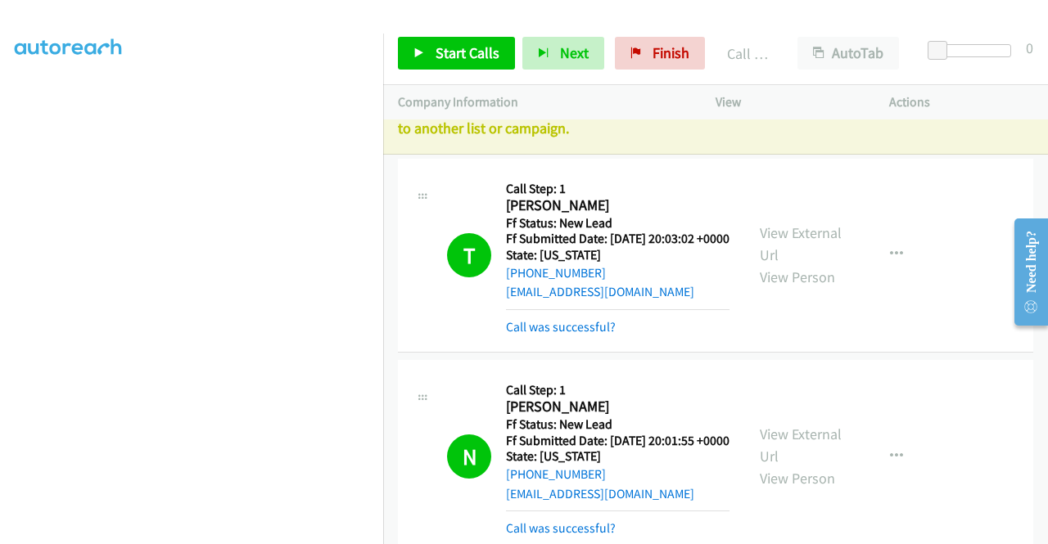
scroll to position [43, 0]
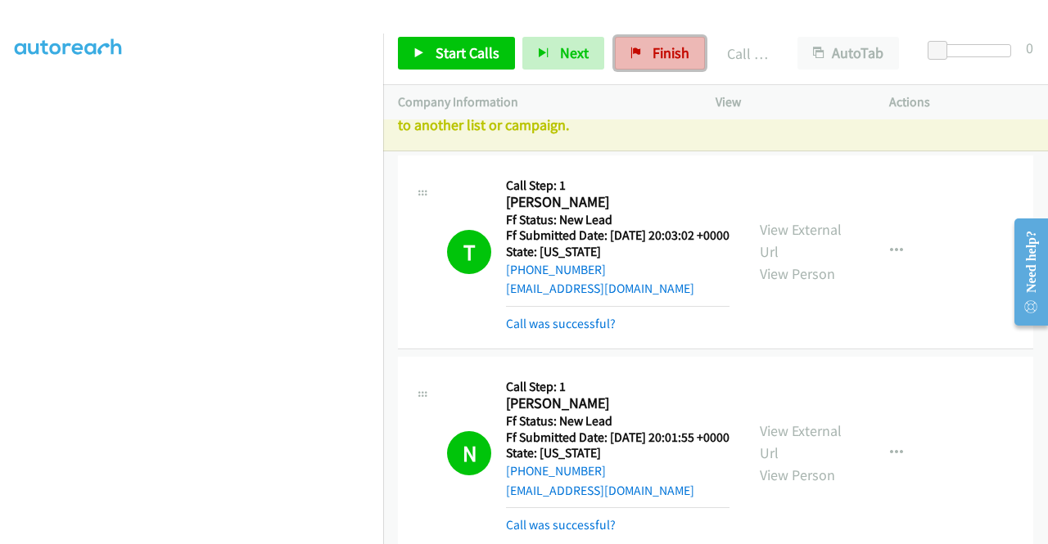
click at [678, 50] on span "Finish" at bounding box center [670, 52] width 37 height 19
